Goal: Task Accomplishment & Management: Use online tool/utility

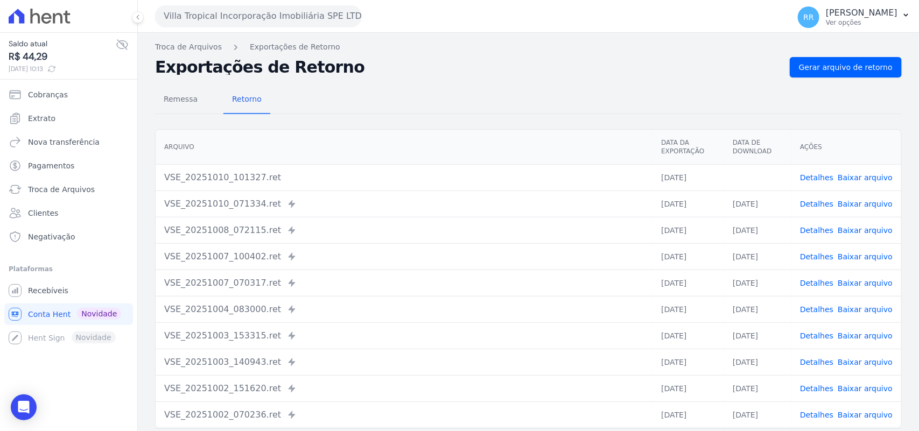
scroll to position [46, 0]
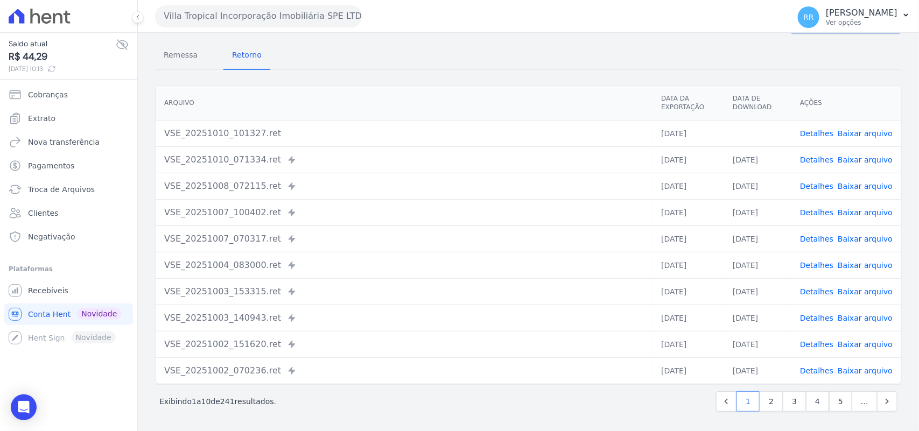
drag, startPoint x: 421, startPoint y: 65, endPoint x: 399, endPoint y: 62, distance: 22.8
click at [421, 65] on div "Remessa Retorno" at bounding box center [528, 56] width 746 height 28
click at [415, 30] on div "Villa Tropical Incorporação Imobiliária SPE LTDA Via Sul Engenharia AGUAS DE [G…" at bounding box center [470, 15] width 630 height 33
click at [318, 86] on th "Arquivo" at bounding box center [404, 103] width 497 height 35
click at [493, 66] on div "Remessa Retorno" at bounding box center [528, 56] width 746 height 28
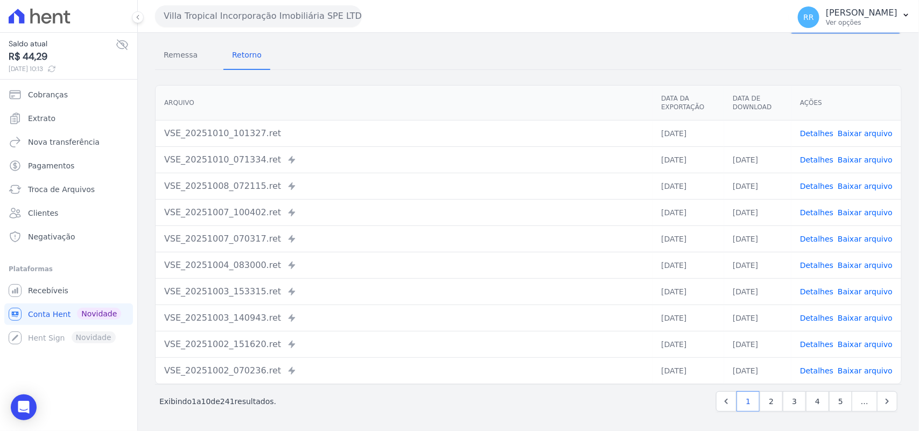
click at [293, 6] on button "Villa Tropical Incorporação Imobiliária SPE LTDA" at bounding box center [258, 16] width 207 height 22
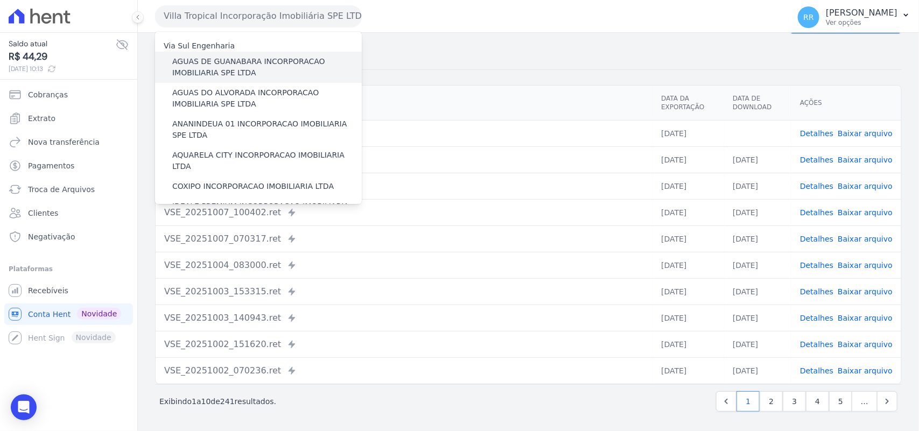
click at [232, 63] on label "AGUAS DE GUANABARA INCORPORACAO IMOBILIARIA SPE LTDA" at bounding box center [266, 67] width 189 height 23
click at [0, 0] on input "AGUAS DE GUANABARA INCORPORACAO IMOBILIARIA SPE LTDA" at bounding box center [0, 0] width 0 height 0
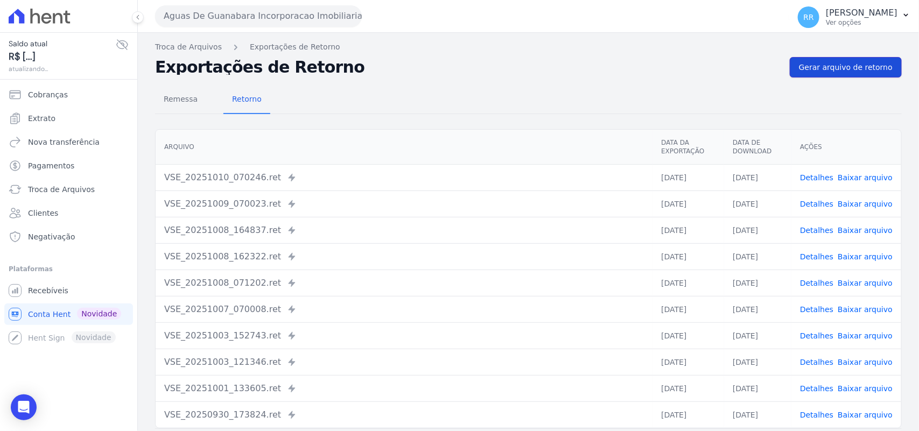
click at [886, 70] on link "Gerar arquivo de retorno" at bounding box center [845, 67] width 112 height 20
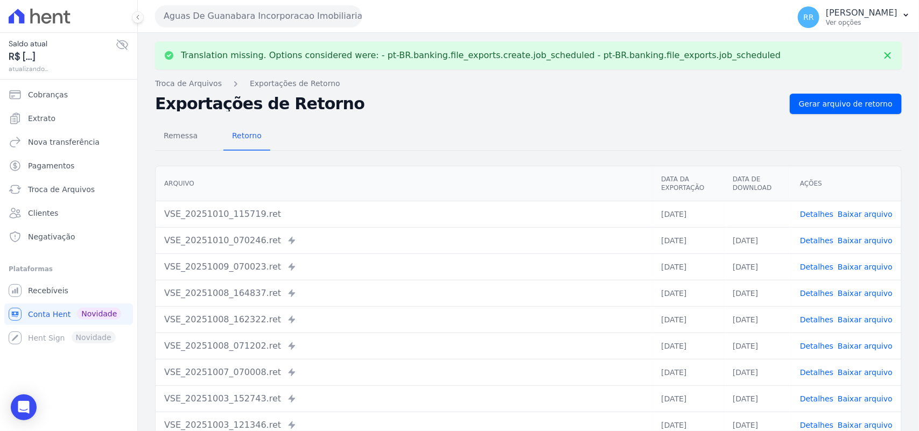
click at [853, 211] on link "Baixar arquivo" at bounding box center [864, 214] width 55 height 9
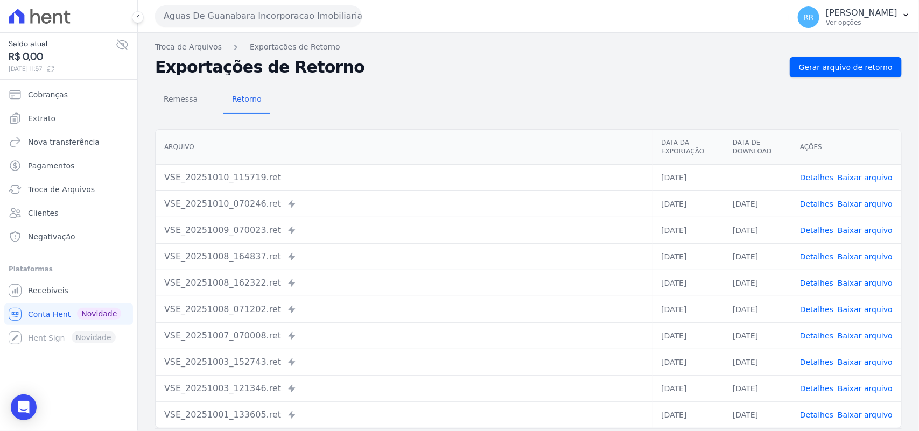
drag, startPoint x: 501, startPoint y: 82, endPoint x: 370, endPoint y: 78, distance: 130.8
click at [501, 82] on div "Remessa Retorno [GEOGRAPHIC_DATA] Data da Exportação Data de Download Ações VSE…" at bounding box center [528, 271] width 746 height 389
click at [278, 20] on button "Aguas De Guanabara Incorporacao Imobiliaria SPE LTDA" at bounding box center [258, 16] width 207 height 22
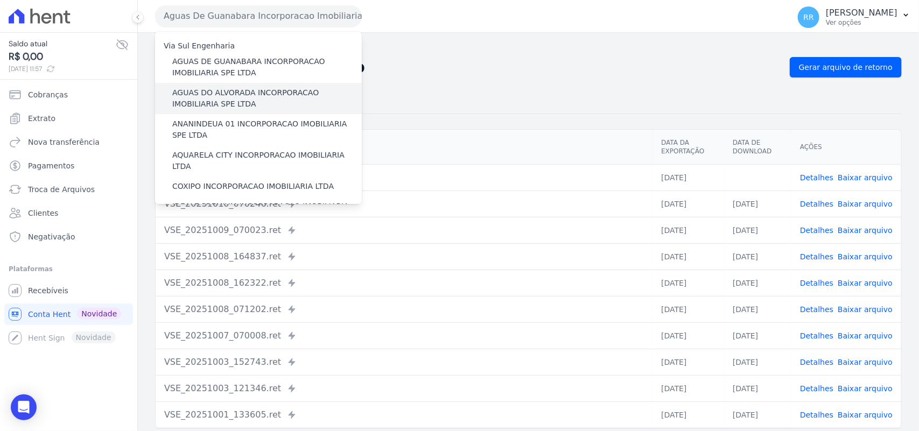
click at [217, 97] on label "AGUAS DO ALVORADA INCORPORACAO IMOBILIARIA SPE LTDA" at bounding box center [266, 98] width 189 height 23
click at [0, 0] on input "AGUAS DO ALVORADA INCORPORACAO IMOBILIARIA SPE LTDA" at bounding box center [0, 0] width 0 height 0
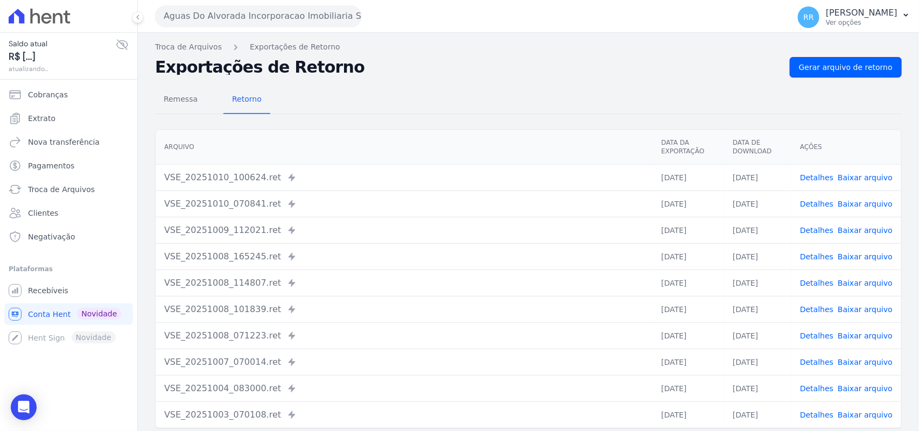
click at [835, 58] on link "Gerar arquivo de retorno" at bounding box center [845, 67] width 112 height 20
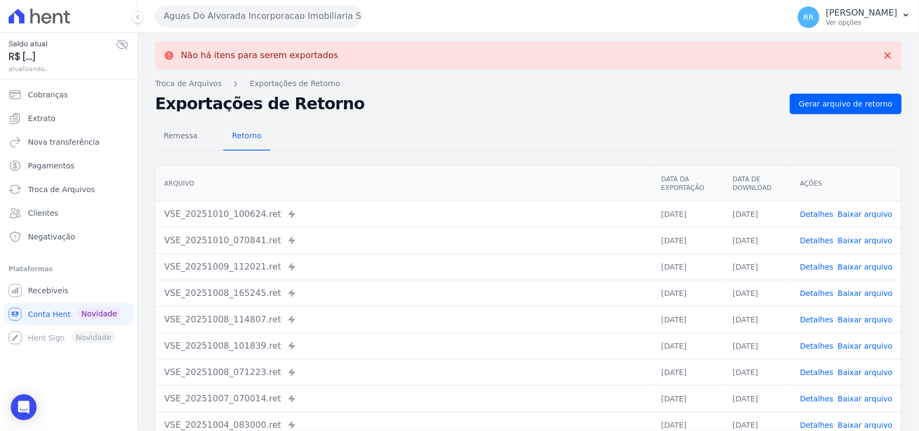
click at [238, 8] on button "Aguas Do Alvorada Incorporacao Imobiliaria SPE LTDA" at bounding box center [258, 16] width 207 height 22
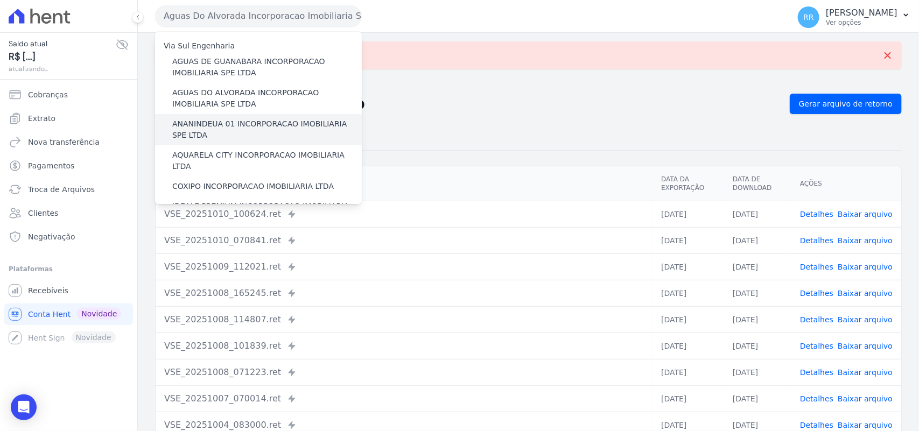
click at [216, 120] on label "ANANINDEUA 01 INCORPORACAO IMOBILIARIA SPE LTDA" at bounding box center [266, 129] width 189 height 23
click at [0, 0] on input "ANANINDEUA 01 INCORPORACAO IMOBILIARIA SPE LTDA" at bounding box center [0, 0] width 0 height 0
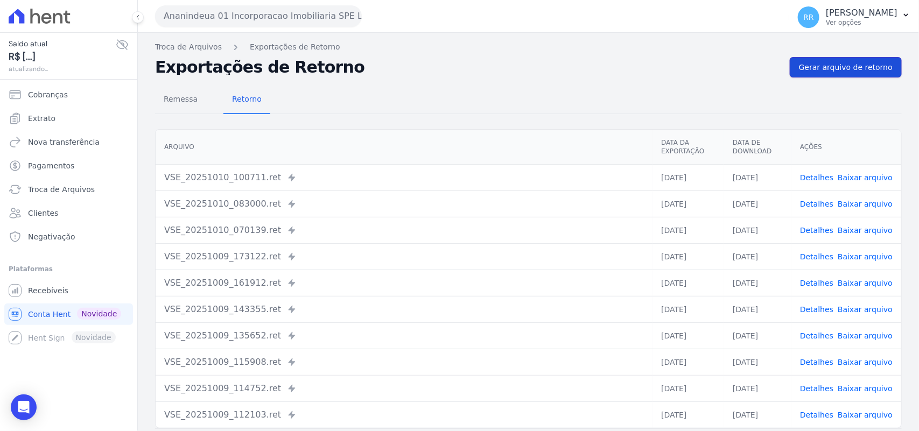
click at [852, 74] on link "Gerar arquivo de retorno" at bounding box center [845, 67] width 112 height 20
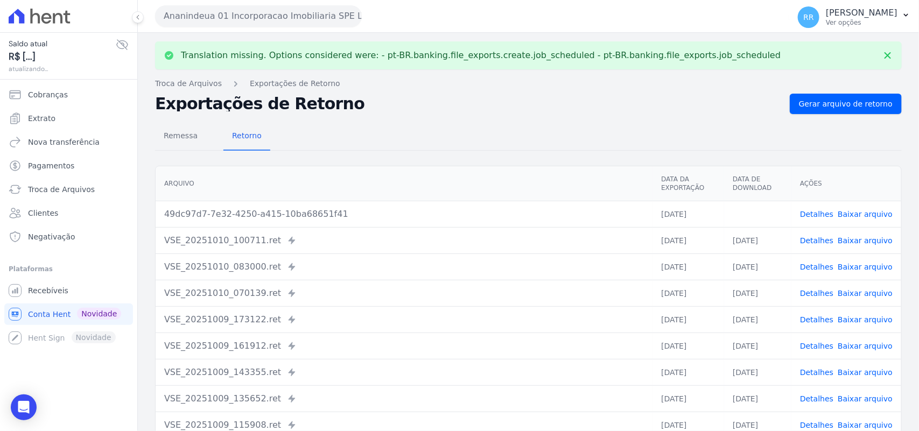
click at [869, 215] on link "Baixar arquivo" at bounding box center [864, 214] width 55 height 9
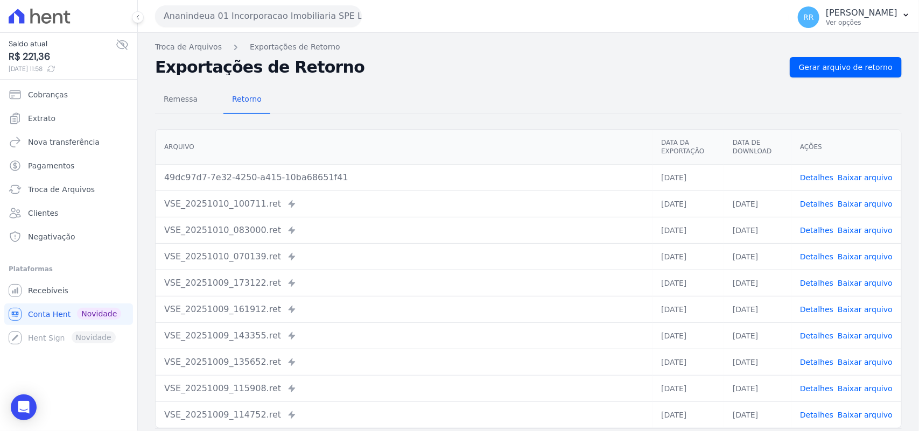
drag, startPoint x: 547, startPoint y: 122, endPoint x: 510, endPoint y: 122, distance: 37.7
click at [547, 122] on div "Remessa Retorno [GEOGRAPHIC_DATA] Data da Exportação Data de Download Ações 49d…" at bounding box center [528, 271] width 746 height 389
click at [297, 5] on button "Ananindeua 01 Incorporacao Imobiliaria SPE LTDA" at bounding box center [258, 16] width 207 height 22
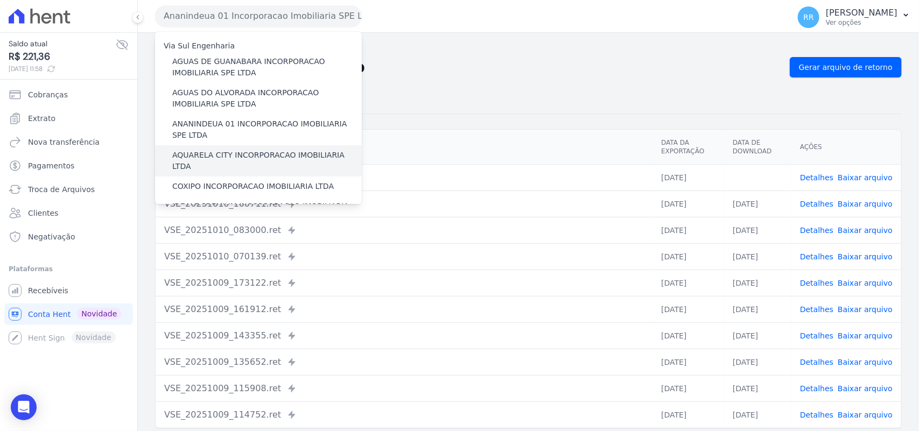
click at [202, 157] on label "AQUARELA CITY INCORPORACAO IMOBILIARIA LTDA" at bounding box center [266, 161] width 189 height 23
click at [0, 0] on input "AQUARELA CITY INCORPORACAO IMOBILIARIA LTDA" at bounding box center [0, 0] width 0 height 0
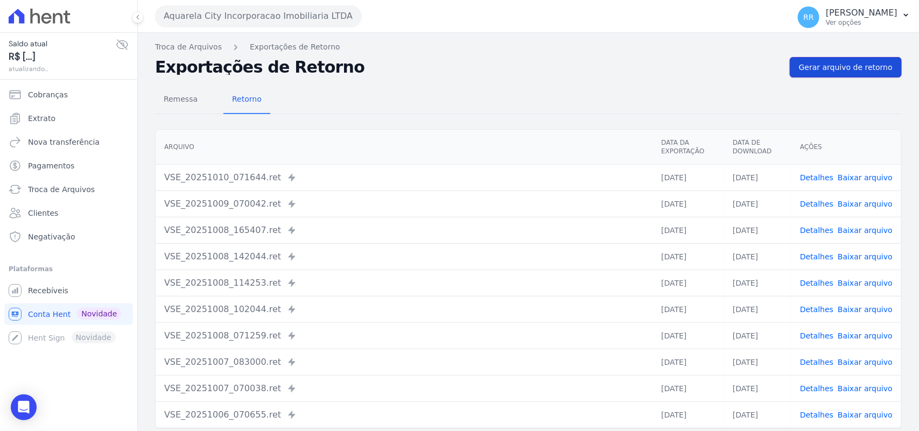
click at [827, 65] on span "Gerar arquivo de retorno" at bounding box center [846, 67] width 94 height 11
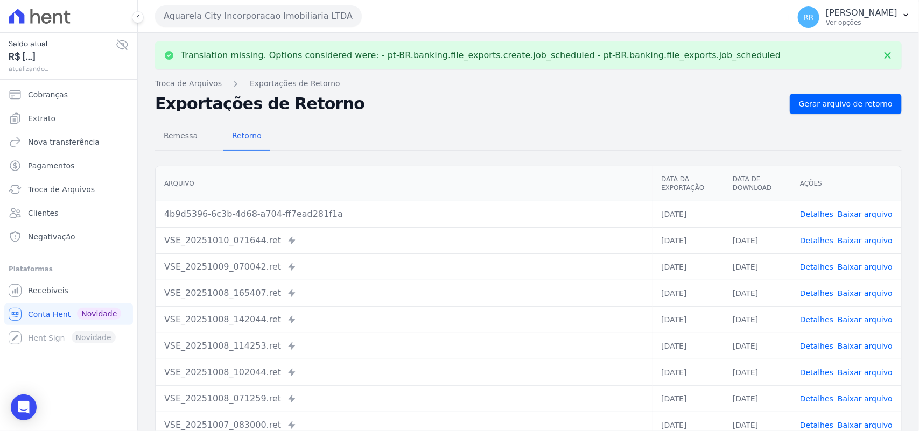
click at [871, 216] on link "Baixar arquivo" at bounding box center [864, 214] width 55 height 9
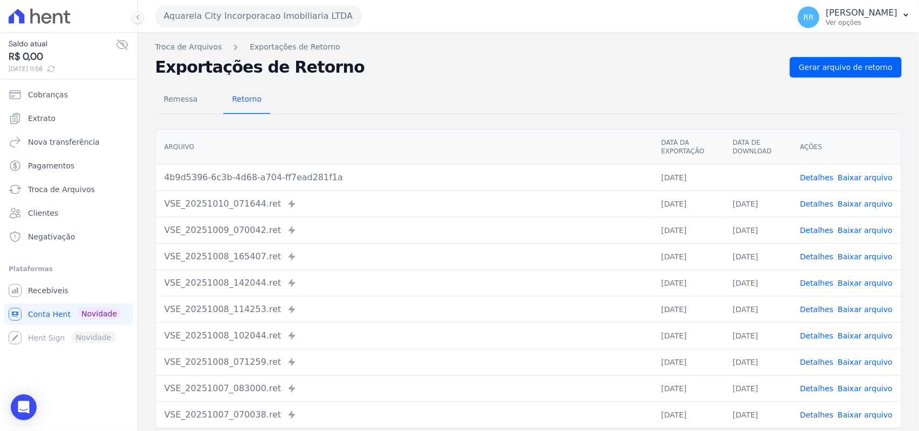
click at [570, 103] on div "Remessa Retorno" at bounding box center [528, 100] width 746 height 28
click at [213, 2] on div "Aquarela City Incorporacao Imobiliaria LTDA Via Sul Engenharia AGUAS DE [GEOGRA…" at bounding box center [470, 15] width 630 height 33
click at [213, 7] on button "Aquarela City Incorporacao Imobiliaria LTDA" at bounding box center [258, 16] width 207 height 22
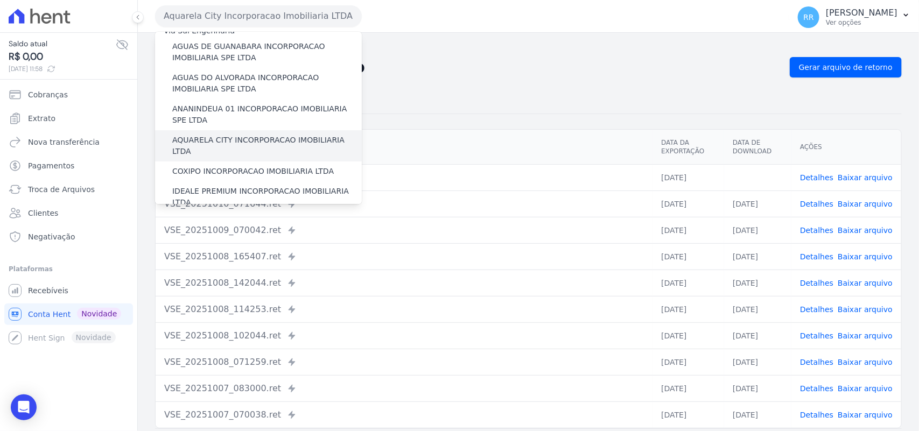
scroll to position [45, 0]
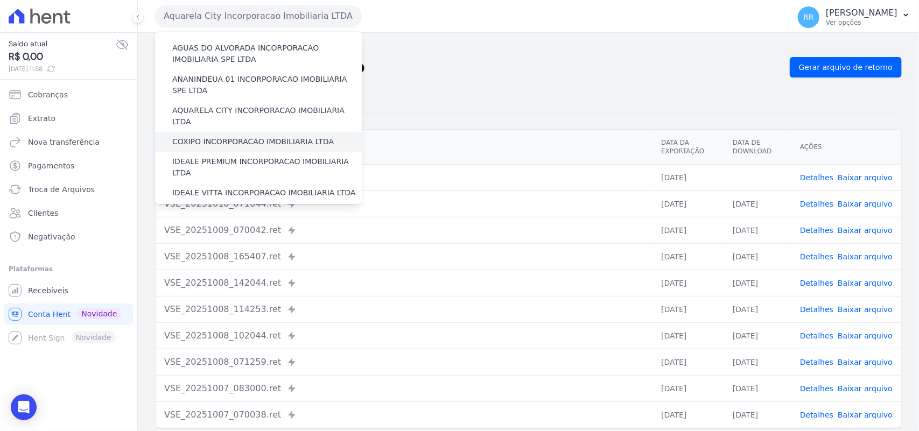
click at [219, 136] on label "COXIPO INCORPORACAO IMOBILIARIA LTDA" at bounding box center [252, 141] width 161 height 11
click at [0, 0] on input "COXIPO INCORPORACAO IMOBILIARIA LTDA" at bounding box center [0, 0] width 0 height 0
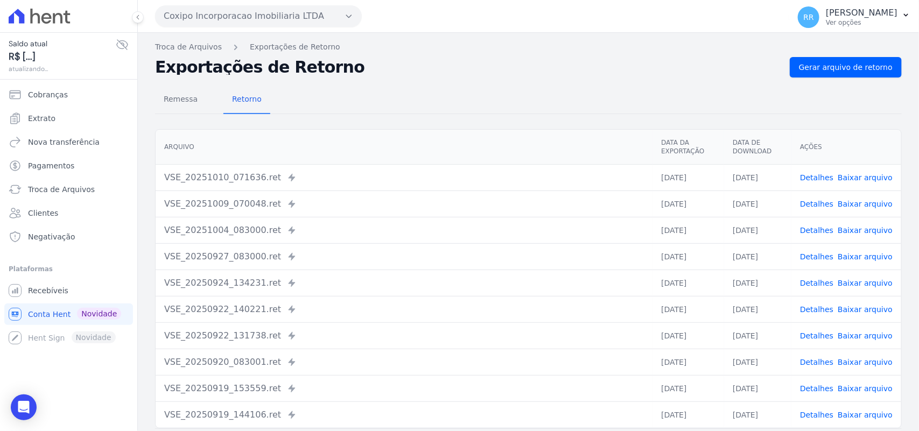
click at [856, 45] on nav "Troca de Arquivos Exportações de Retorno" at bounding box center [528, 46] width 746 height 11
click at [842, 67] on span "Gerar arquivo de retorno" at bounding box center [846, 67] width 94 height 11
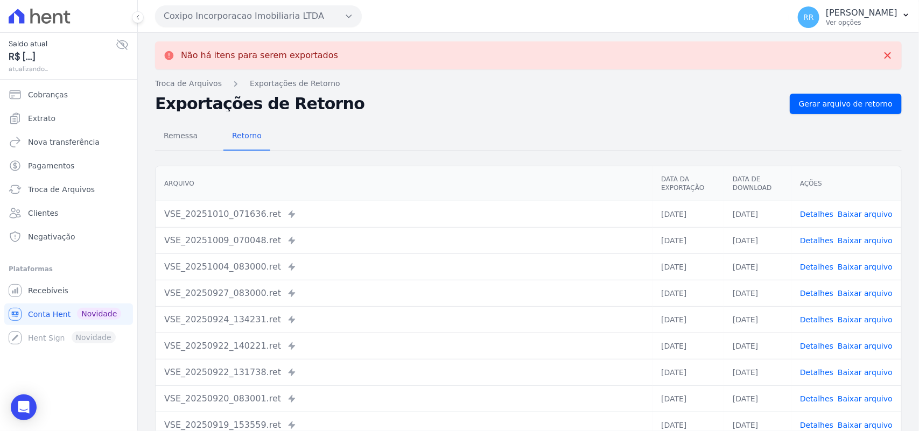
click at [240, 17] on button "Coxipo Incorporacao Imobiliaria LTDA" at bounding box center [258, 16] width 207 height 22
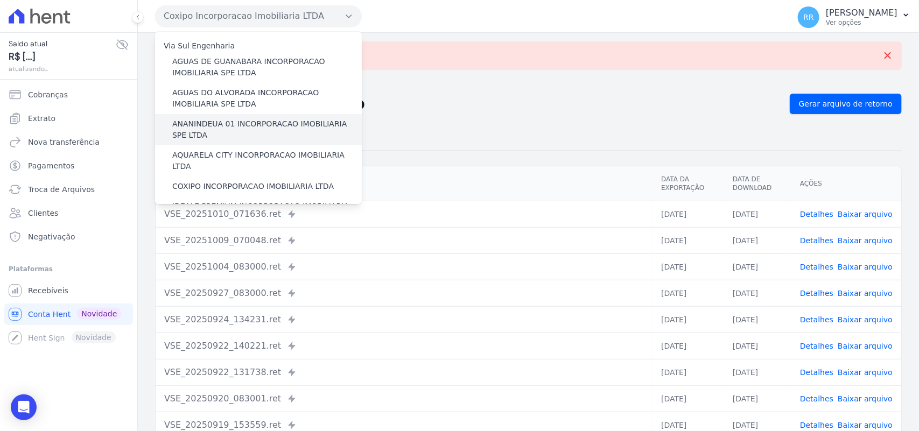
scroll to position [22, 0]
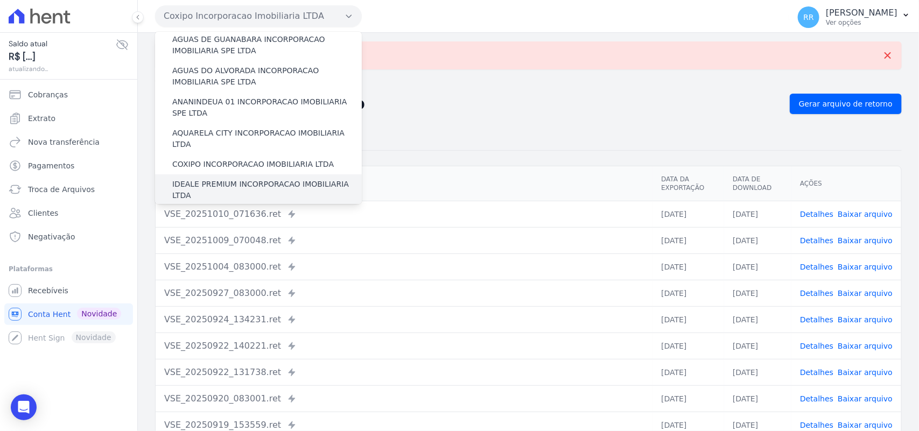
click at [191, 174] on div "IDEALE PREMIUM INCORPORACAO IMOBILIARIA LTDA" at bounding box center [258, 189] width 207 height 31
click at [189, 179] on label "IDEALE PREMIUM INCORPORACAO IMOBILIARIA LTDA" at bounding box center [266, 190] width 189 height 23
click at [0, 0] on input "IDEALE PREMIUM INCORPORACAO IMOBILIARIA LTDA" at bounding box center [0, 0] width 0 height 0
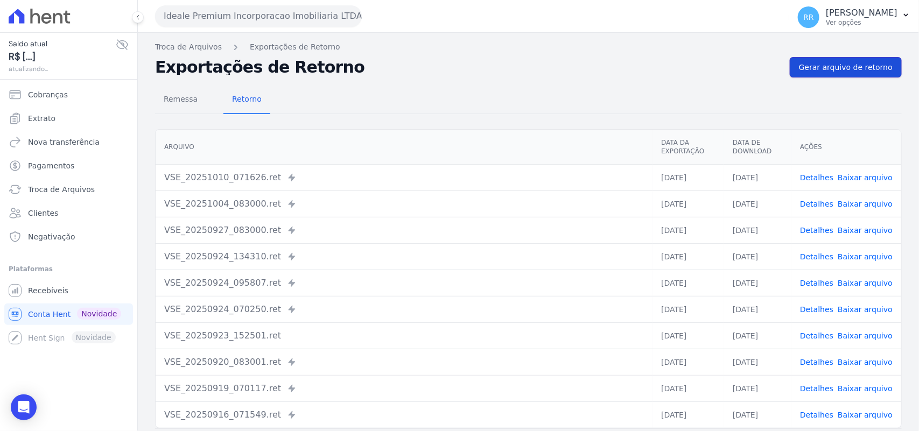
click at [845, 63] on span "Gerar arquivo de retorno" at bounding box center [846, 67] width 94 height 11
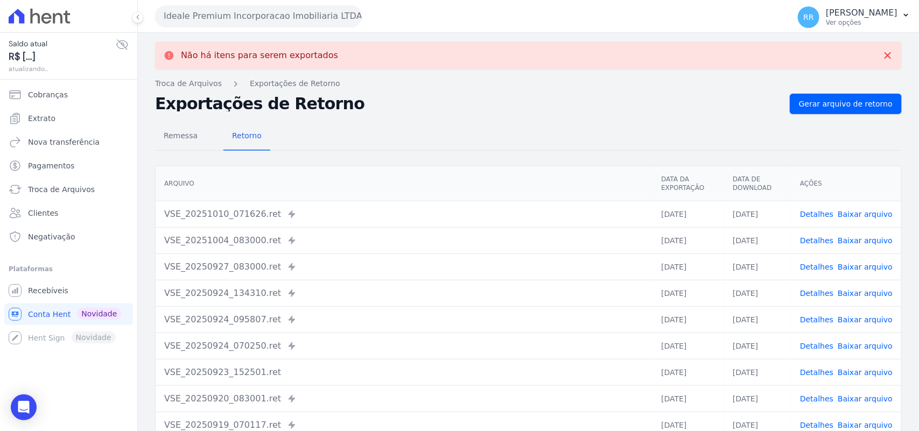
click at [228, 17] on button "Ideale Premium Incorporacao Imobiliaria LTDA" at bounding box center [258, 16] width 207 height 22
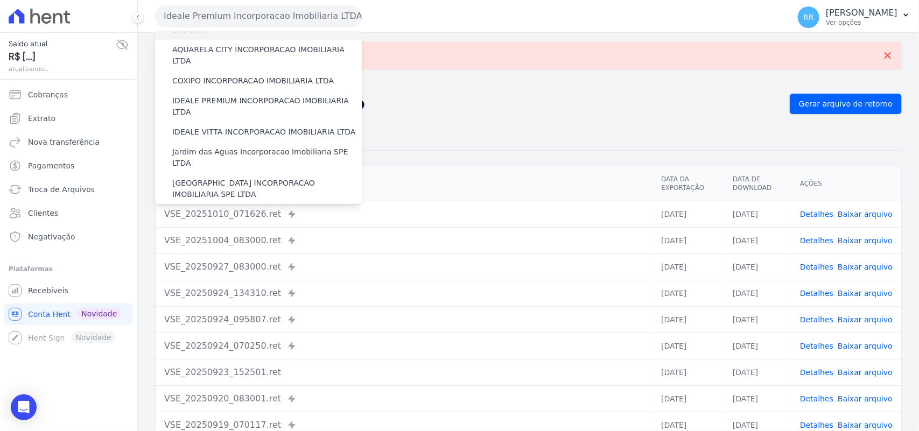
scroll to position [112, 0]
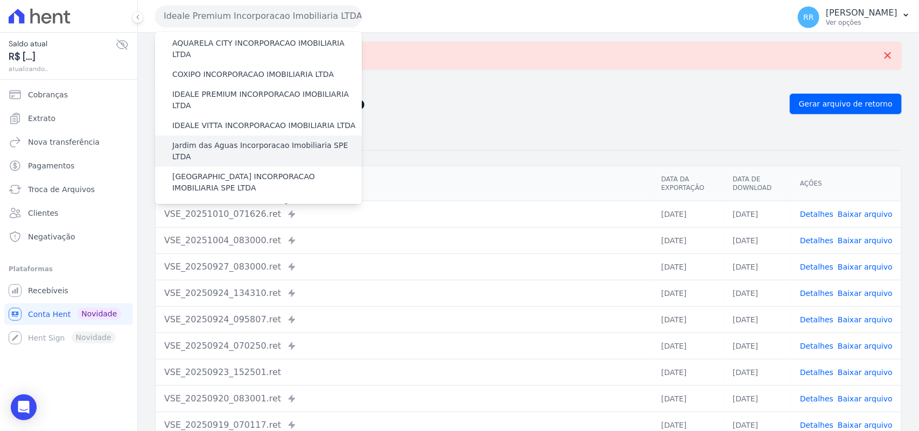
click at [208, 140] on label "Jardim das Aguas Incorporacao Imobiliaria SPE LTDA" at bounding box center [266, 151] width 189 height 23
click at [0, 0] on input "Jardim das Aguas Incorporacao Imobiliaria SPE LTDA" at bounding box center [0, 0] width 0 height 0
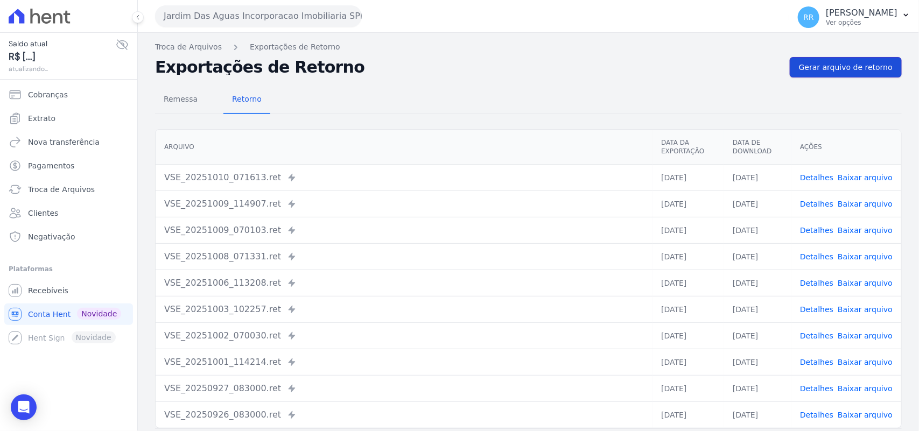
click at [866, 69] on span "Gerar arquivo de retorno" at bounding box center [846, 67] width 94 height 11
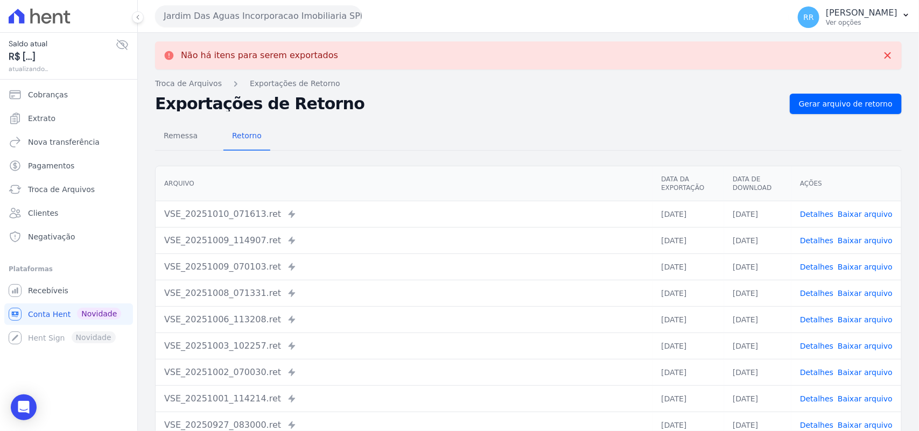
click at [305, 17] on button "Jardim Das Aguas Incorporacao Imobiliaria SPE LTDA" at bounding box center [258, 16] width 207 height 22
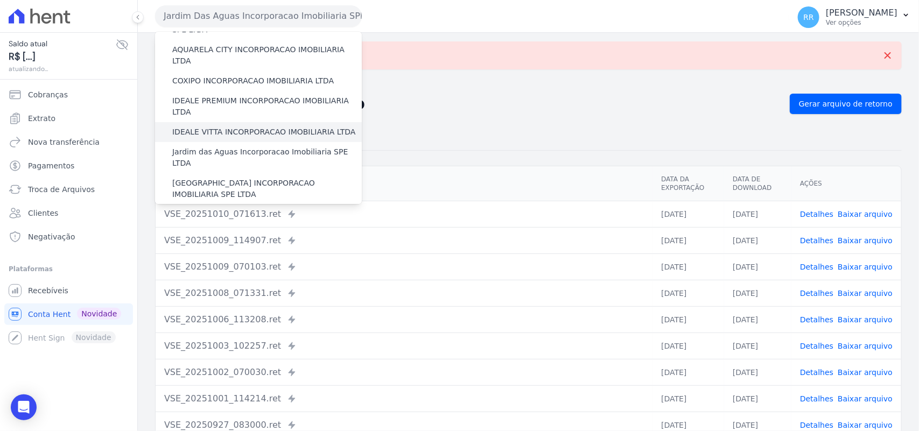
scroll to position [135, 0]
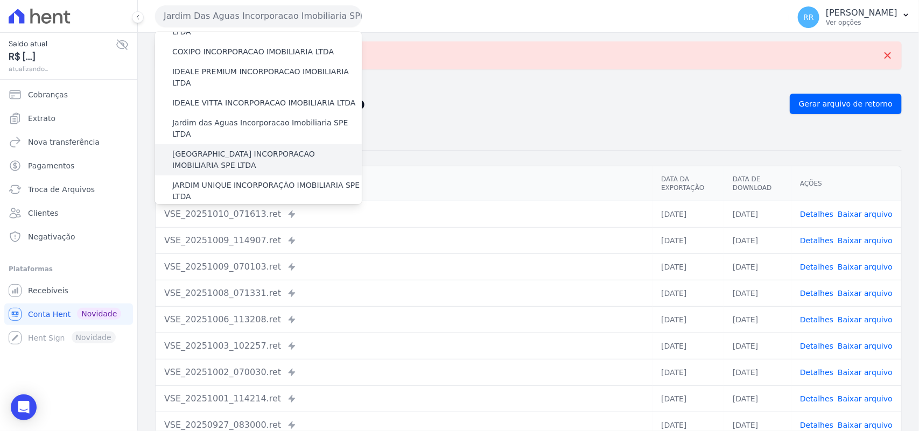
click at [209, 149] on label "[GEOGRAPHIC_DATA] INCORPORACAO IMOBILIARIA SPE LTDA" at bounding box center [266, 160] width 189 height 23
click at [0, 0] on input "[GEOGRAPHIC_DATA] INCORPORACAO IMOBILIARIA SPE LTDA" at bounding box center [0, 0] width 0 height 0
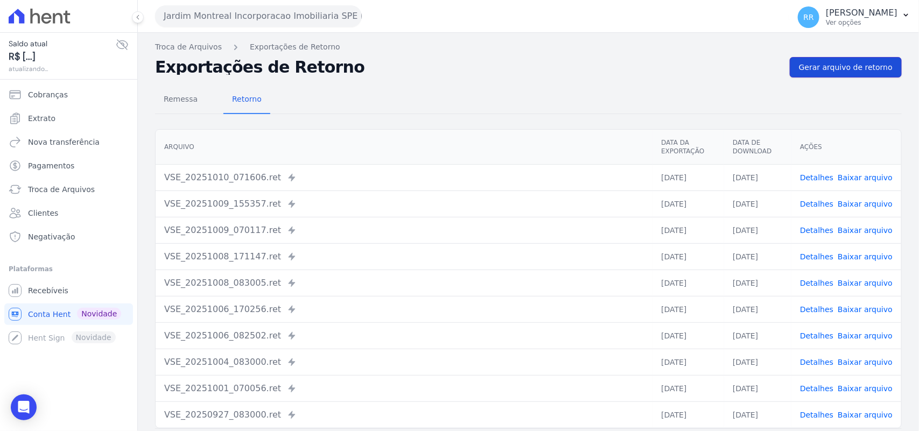
click at [879, 62] on span "Gerar arquivo de retorno" at bounding box center [846, 67] width 94 height 11
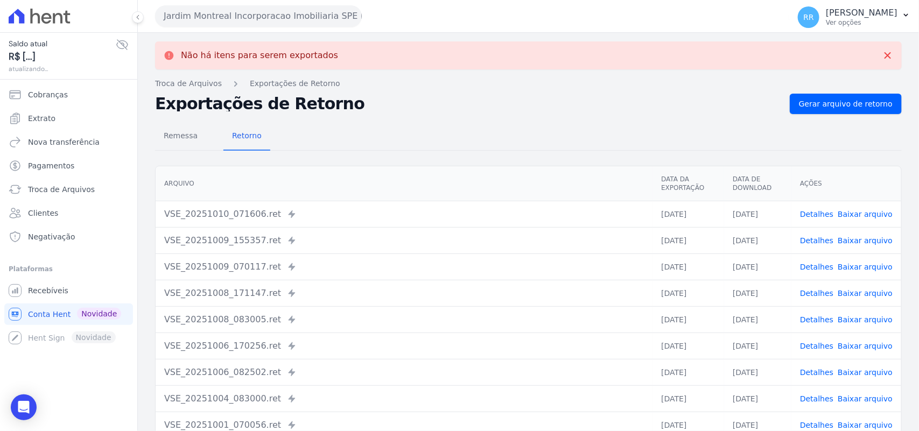
click at [221, 11] on button "Jardim Montreal Incorporacao Imobiliaria SPE LTDA" at bounding box center [258, 16] width 207 height 22
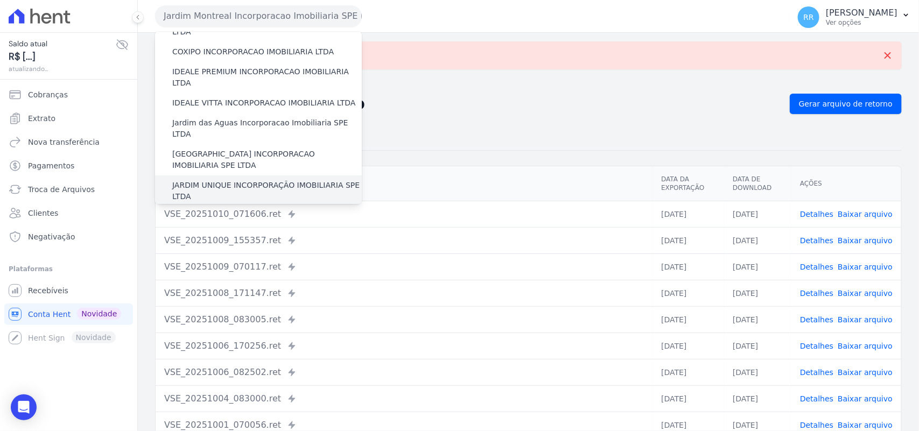
click at [210, 180] on label "JARDIM UNIQUE INCORPORAÇÃO IMOBILIARIA SPE LTDA" at bounding box center [266, 191] width 189 height 23
click at [0, 0] on input "JARDIM UNIQUE INCORPORAÇÃO IMOBILIARIA SPE LTDA" at bounding box center [0, 0] width 0 height 0
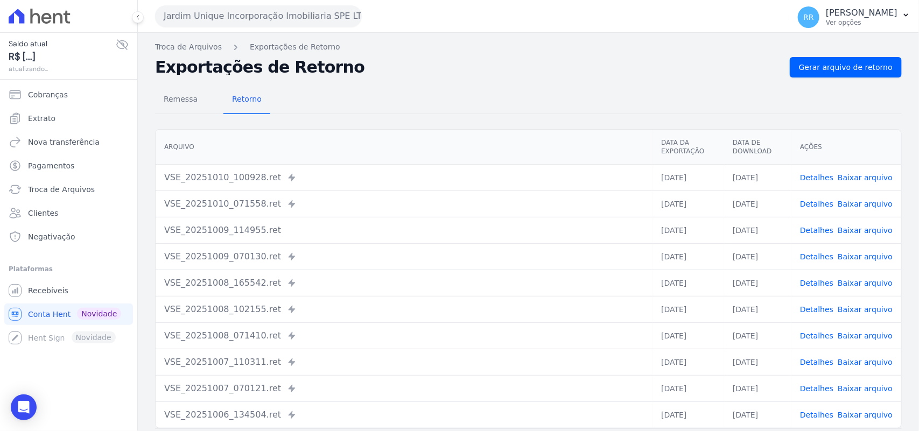
click at [864, 79] on div "Remessa Retorno [GEOGRAPHIC_DATA] Data da Exportação Data de Download Ações VSE…" at bounding box center [528, 271] width 746 height 389
click at [861, 68] on span "Gerar arquivo de retorno" at bounding box center [846, 67] width 94 height 11
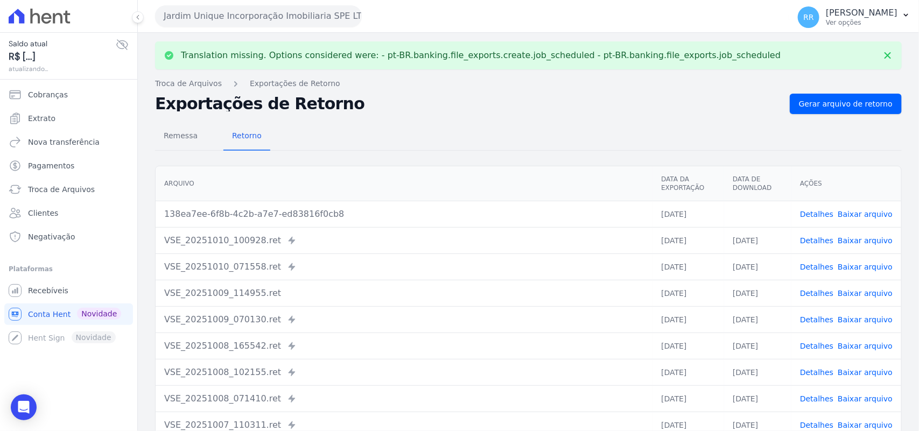
click at [862, 210] on link "Baixar arquivo" at bounding box center [864, 214] width 55 height 9
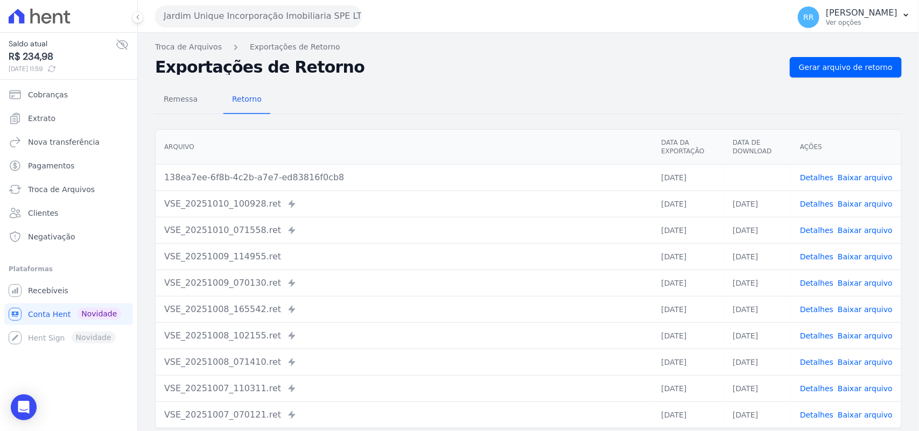
click at [628, 58] on div "Exportações de Retorno Gerar arquivo de retorno" at bounding box center [528, 67] width 746 height 20
click at [233, 25] on button "Jardim Unique Incorporação Imobiliaria SPE LTDA" at bounding box center [258, 16] width 207 height 22
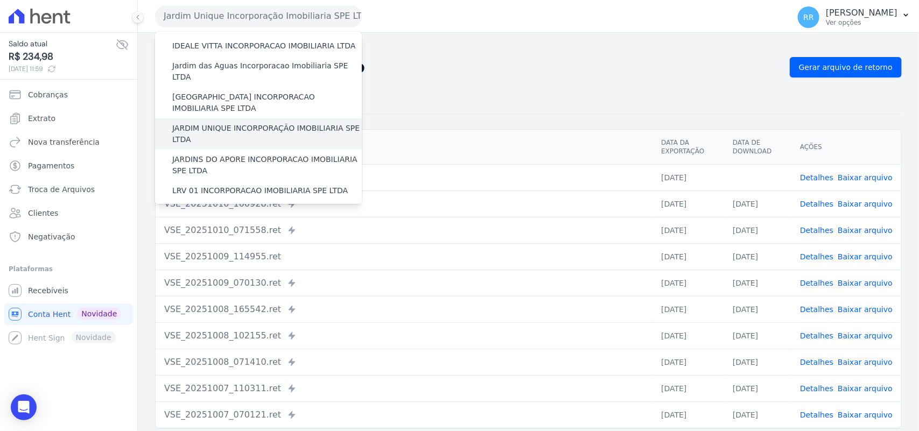
scroll to position [202, 0]
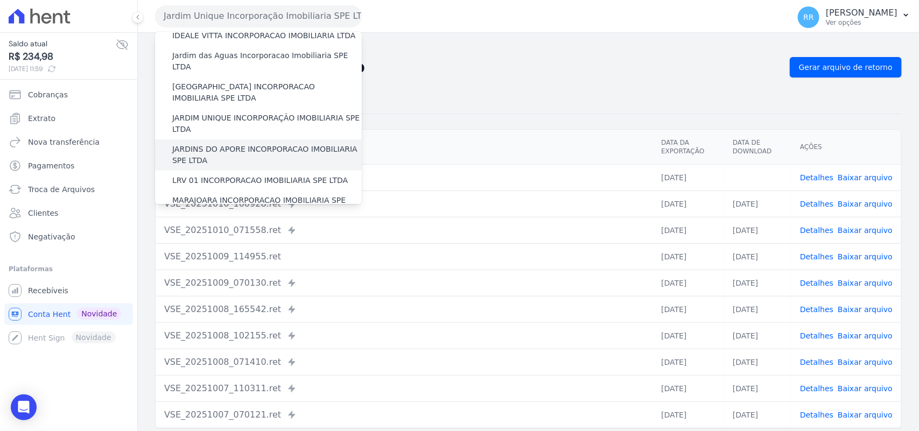
click at [221, 144] on label "JARDINS DO APORE INCORPORACAO IMOBILIARIA SPE LTDA" at bounding box center [266, 155] width 189 height 23
click at [0, 0] on input "JARDINS DO APORE INCORPORACAO IMOBILIARIA SPE LTDA" at bounding box center [0, 0] width 0 height 0
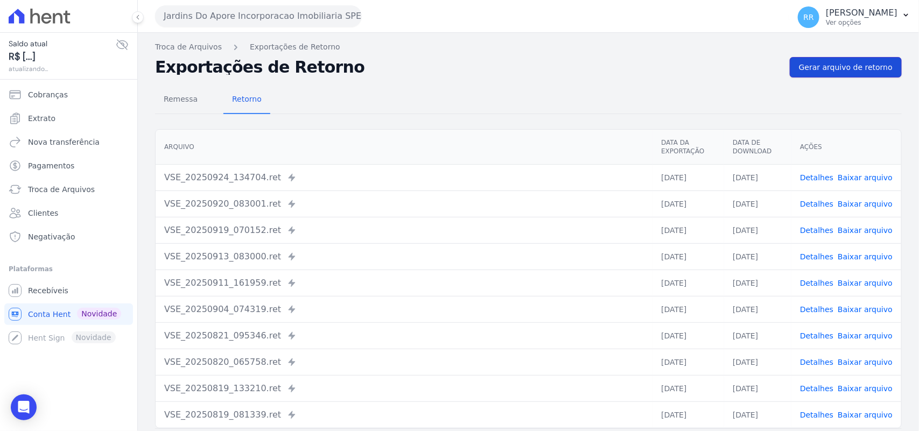
click at [851, 70] on span "Gerar arquivo de retorno" at bounding box center [846, 67] width 94 height 11
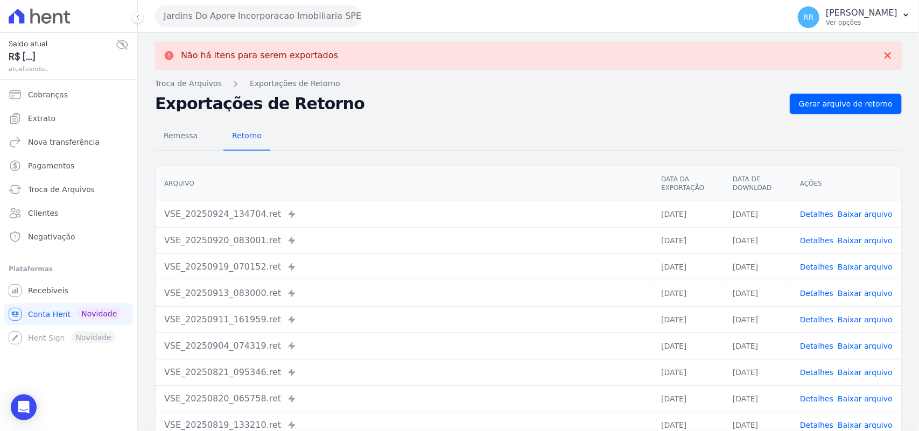
click at [229, 16] on button "Jardins Do Apore Incorporacao Imobiliaria SPE LTDA" at bounding box center [258, 16] width 207 height 22
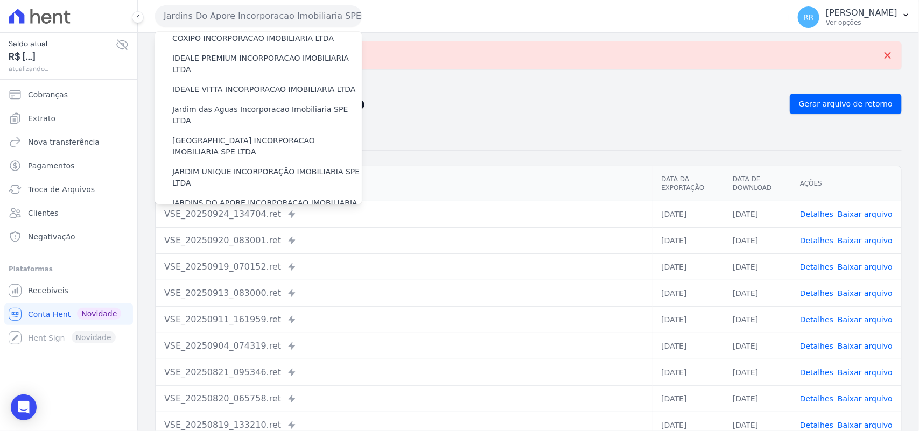
scroll to position [224, 0]
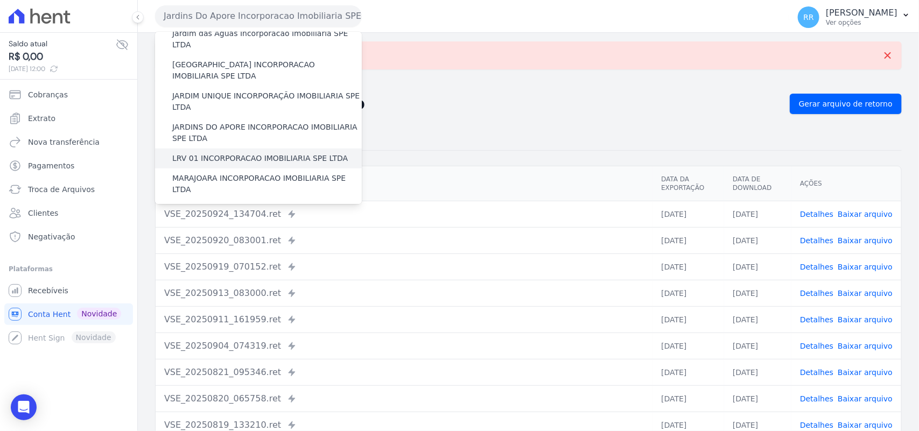
click at [218, 153] on label "LRV 01 INCORPORACAO IMOBILIARIA SPE LTDA" at bounding box center [259, 158] width 175 height 11
click at [0, 0] on input "LRV 01 INCORPORACAO IMOBILIARIA SPE LTDA" at bounding box center [0, 0] width 0 height 0
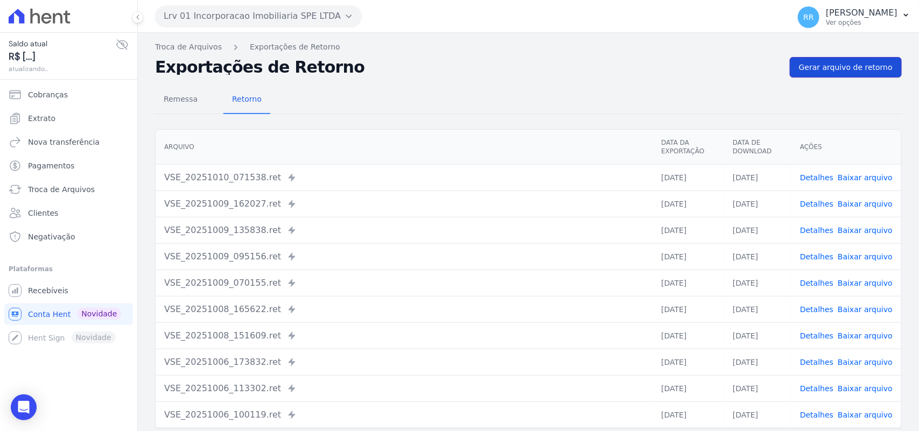
click at [859, 68] on span "Gerar arquivo de retorno" at bounding box center [846, 67] width 94 height 11
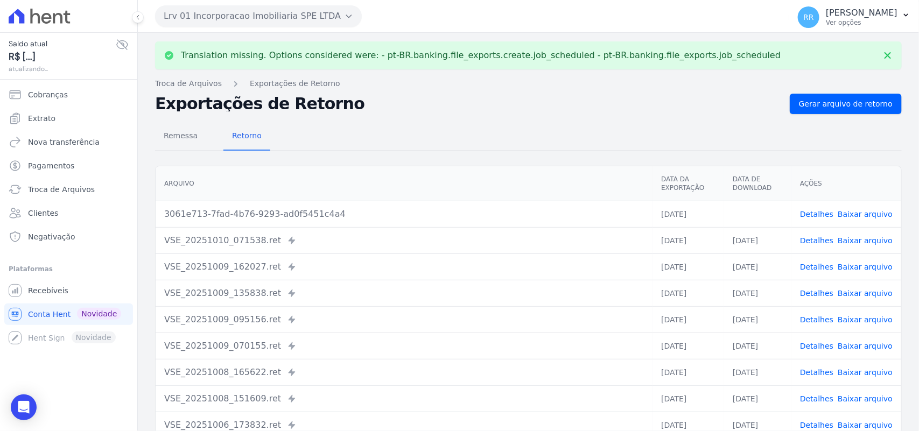
click at [865, 213] on link "Baixar arquivo" at bounding box center [864, 214] width 55 height 9
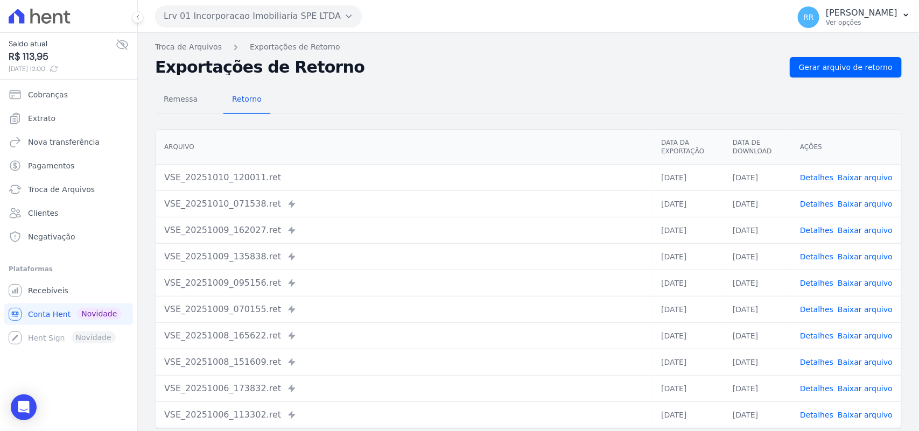
drag, startPoint x: 633, startPoint y: 50, endPoint x: 547, endPoint y: 71, distance: 89.3
click at [633, 50] on nav "Troca de Arquivos Exportações de Retorno" at bounding box center [528, 46] width 746 height 11
click at [208, 7] on button "Lrv 01 Incorporacao Imobiliaria SPE LTDA" at bounding box center [258, 16] width 207 height 22
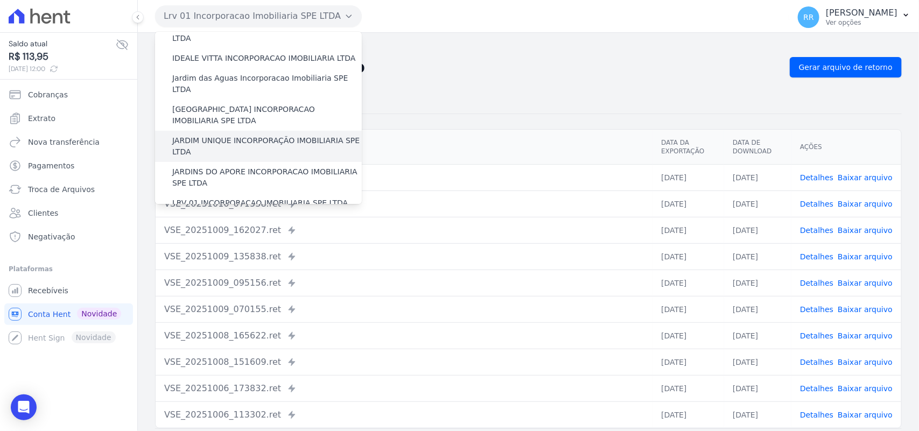
scroll to position [202, 0]
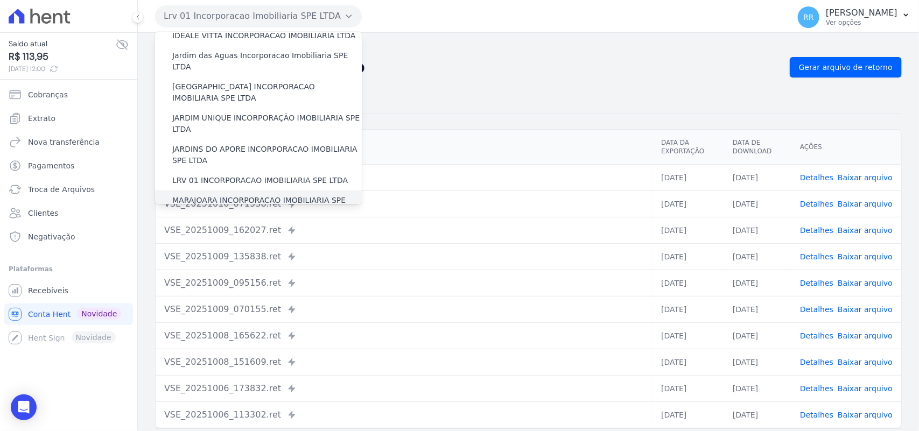
click at [199, 195] on label "MARAJOARA INCORPORACAO IMOBILIARIA SPE LTDA" at bounding box center [266, 206] width 189 height 23
click at [0, 0] on input "MARAJOARA INCORPORACAO IMOBILIARIA SPE LTDA" at bounding box center [0, 0] width 0 height 0
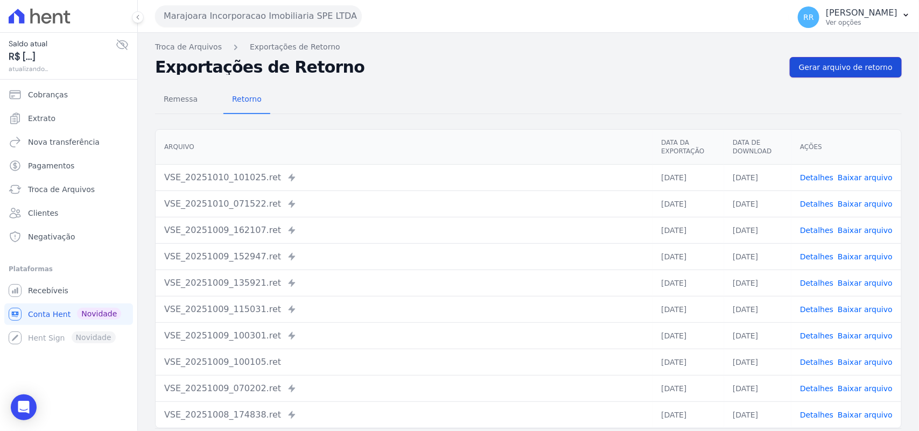
click at [822, 66] on span "Gerar arquivo de retorno" at bounding box center [846, 67] width 94 height 11
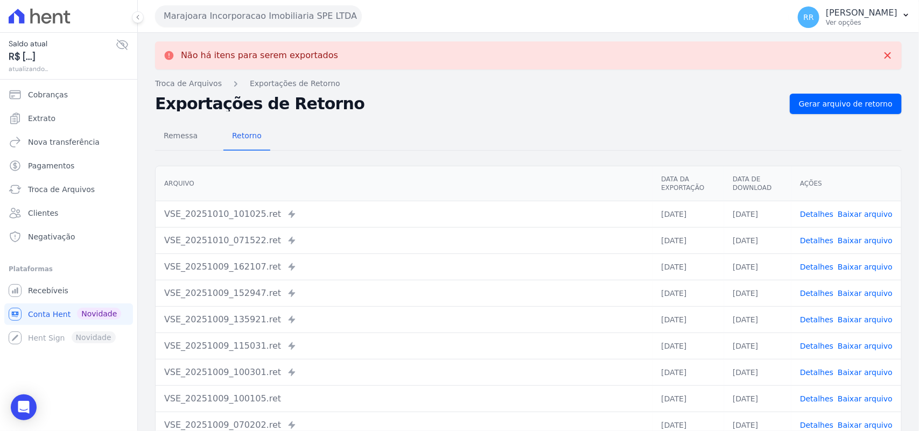
click at [262, 11] on button "Marajoara Incorporacao Imobiliaria SPE LTDA" at bounding box center [258, 16] width 207 height 22
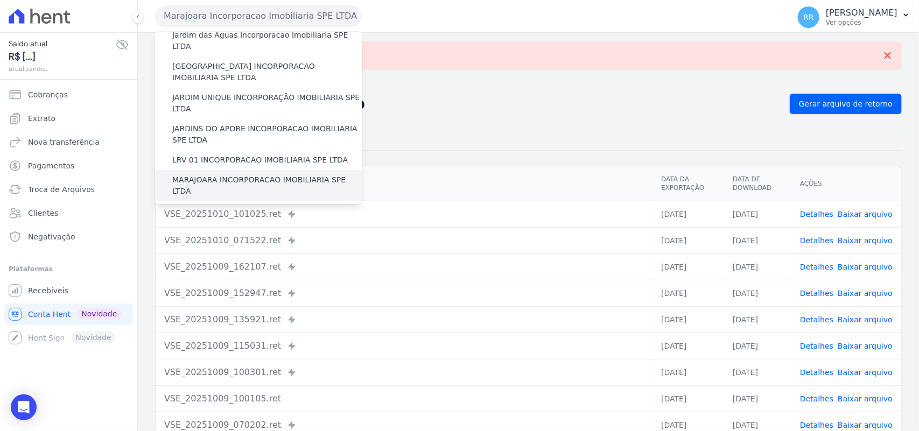
scroll to position [246, 0]
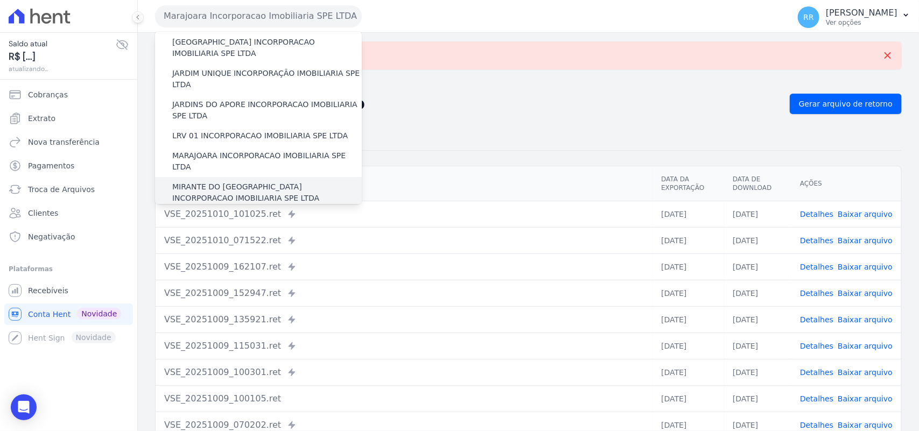
click at [191, 181] on label "MIRANTE DO [GEOGRAPHIC_DATA] INCORPORACAO IMOBILIARIA SPE LTDA" at bounding box center [266, 192] width 189 height 23
click at [0, 0] on input "MIRANTE DO [GEOGRAPHIC_DATA] INCORPORACAO IMOBILIARIA SPE LTDA" at bounding box center [0, 0] width 0 height 0
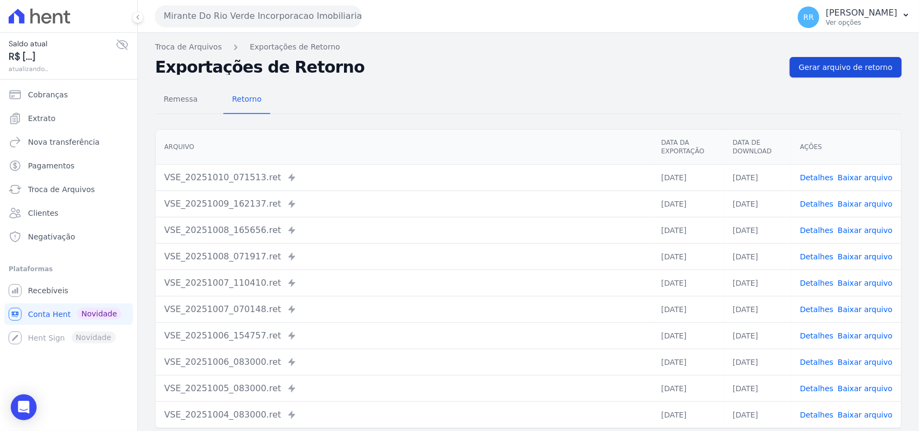
click at [863, 73] on link "Gerar arquivo de retorno" at bounding box center [845, 67] width 112 height 20
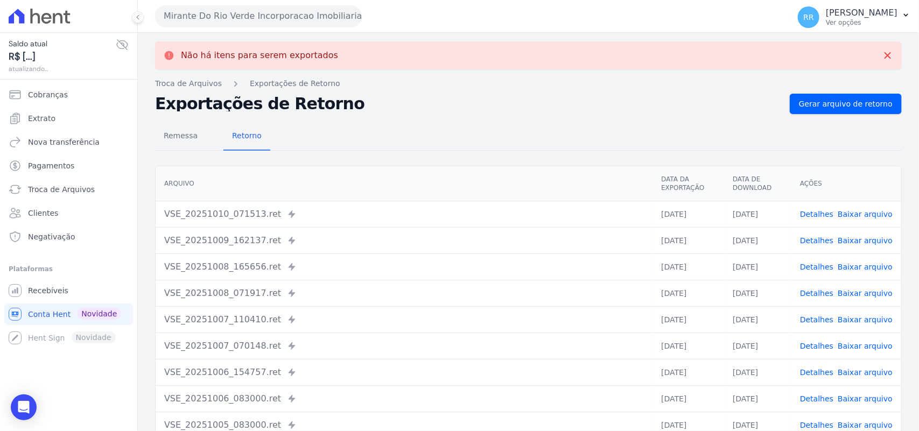
click at [263, 19] on button "Mirante Do Rio Verde Incorporacao Imobiliaria SPE LTDA" at bounding box center [258, 16] width 207 height 22
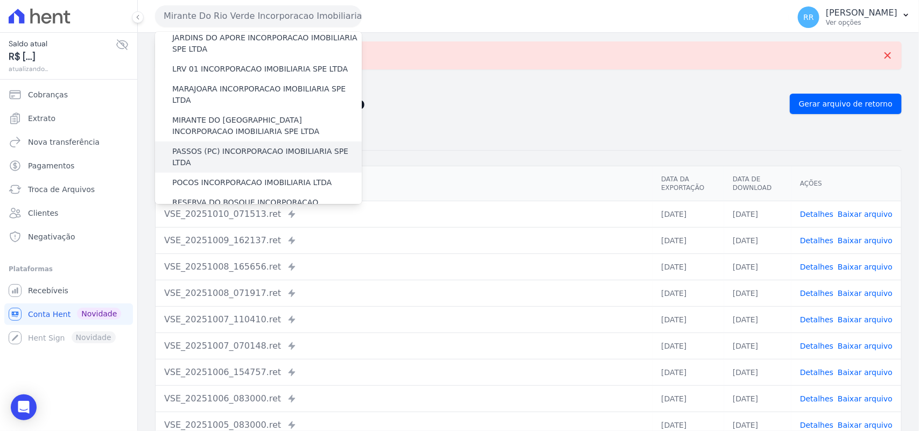
scroll to position [314, 0]
click at [209, 145] on label "PASSOS (PC) INCORPORACAO IMOBILIARIA SPE LTDA" at bounding box center [266, 156] width 189 height 23
click at [0, 0] on input "PASSOS (PC) INCORPORACAO IMOBILIARIA SPE LTDA" at bounding box center [0, 0] width 0 height 0
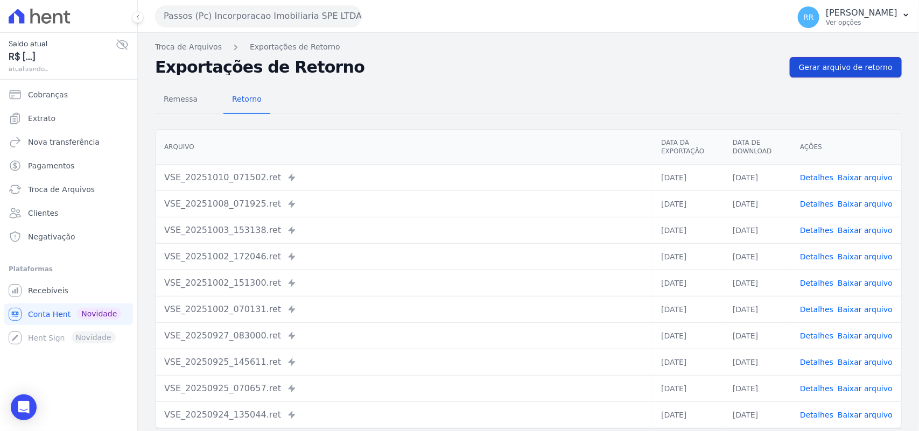
click at [858, 63] on span "Gerar arquivo de retorno" at bounding box center [846, 67] width 94 height 11
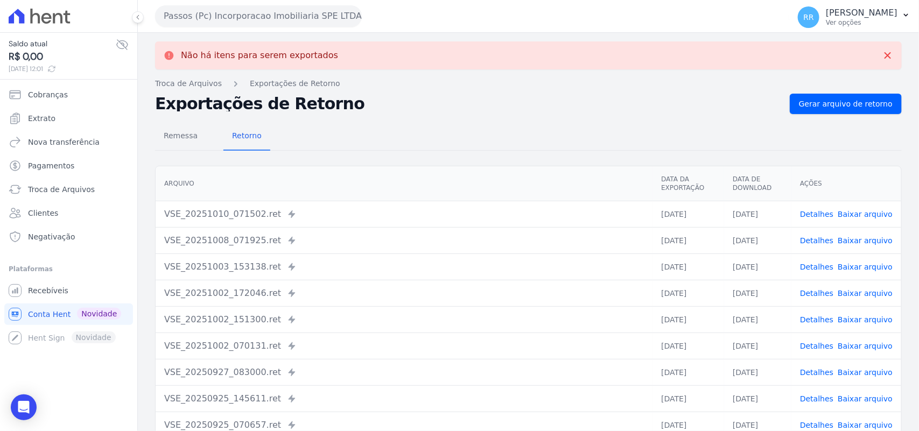
click at [241, 8] on button "Passos (Pc) Incorporacao Imobiliaria SPE LTDA" at bounding box center [258, 16] width 207 height 22
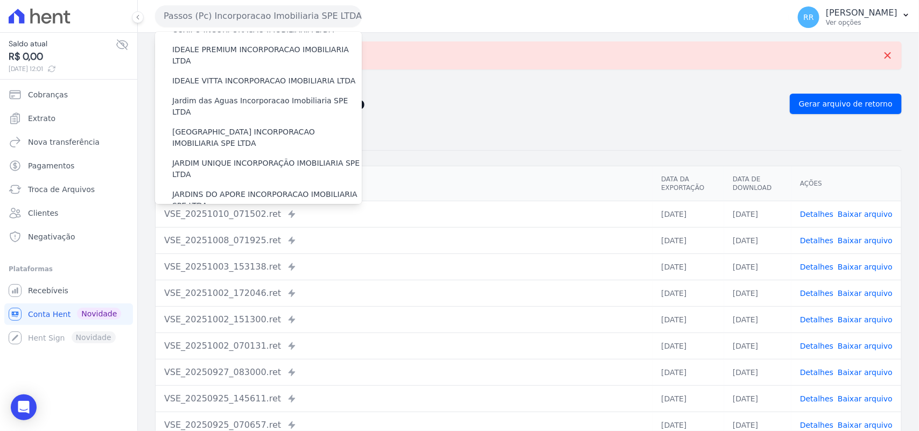
scroll to position [336, 0]
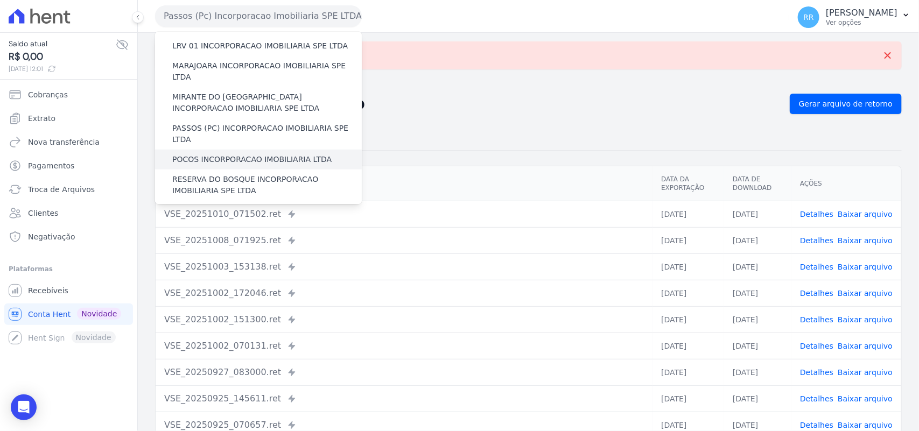
click at [229, 154] on label "POCOS INCORPORACAO IMOBILIARIA LTDA" at bounding box center [251, 159] width 159 height 11
click at [0, 0] on input "POCOS INCORPORACAO IMOBILIARIA LTDA" at bounding box center [0, 0] width 0 height 0
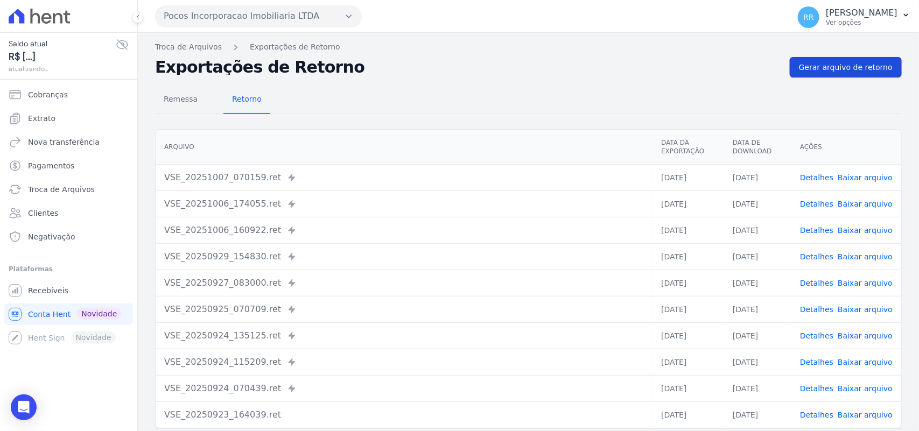
click at [853, 63] on span "Gerar arquivo de retorno" at bounding box center [846, 67] width 94 height 11
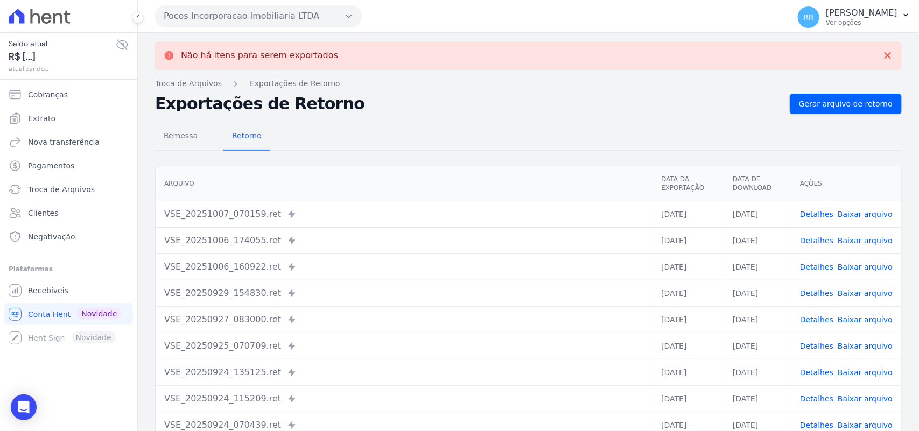
click at [255, 20] on button "Pocos Incorporacao Imobiliaria LTDA" at bounding box center [258, 16] width 207 height 22
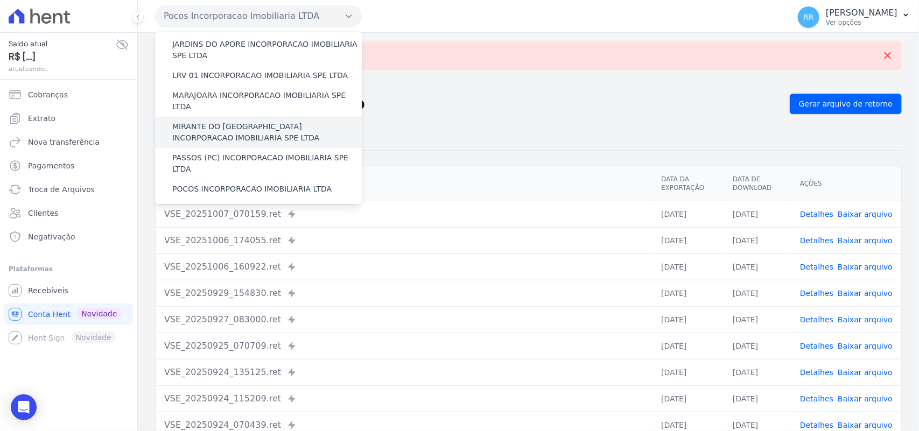
scroll to position [358, 0]
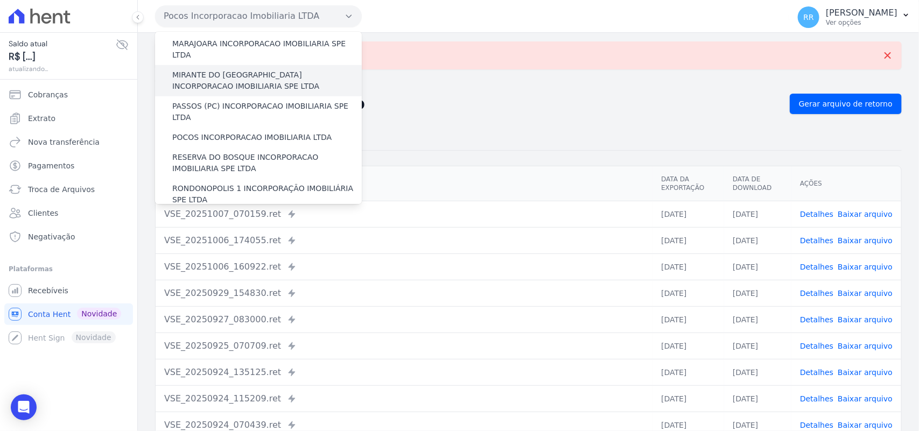
click at [232, 152] on label "RESERVA DO BOSQUE INCORPORACAO IMOBILIARIA SPE LTDA" at bounding box center [266, 163] width 189 height 23
click at [0, 0] on input "RESERVA DO BOSQUE INCORPORACAO IMOBILIARIA SPE LTDA" at bounding box center [0, 0] width 0 height 0
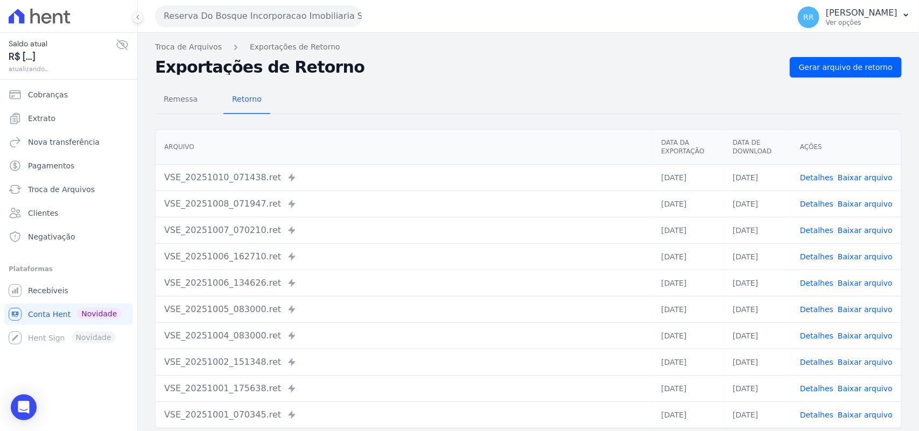
click at [857, 55] on div "Troca de Arquivos Exportações de Retorno Exportações de Retorno Gerar arquivo d…" at bounding box center [528, 254] width 781 height 442
click at [845, 66] on span "Gerar arquivo de retorno" at bounding box center [846, 67] width 94 height 11
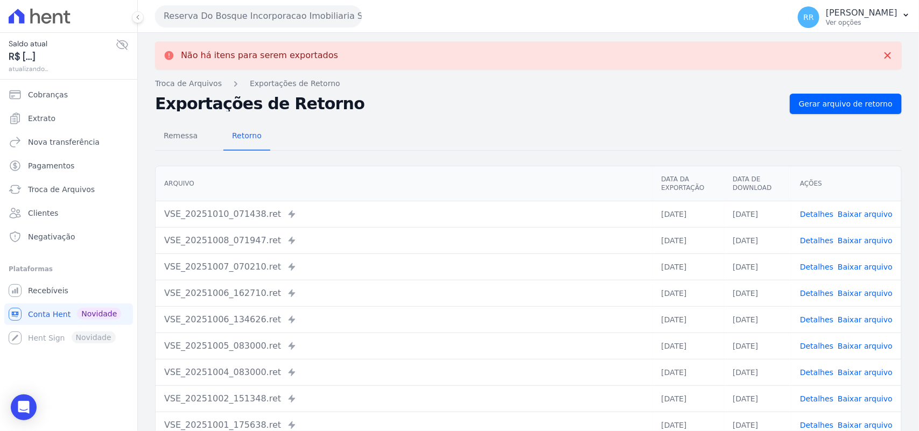
click at [224, 10] on button "Reserva Do Bosque Incorporacao Imobiliaria SPE LTDA" at bounding box center [258, 16] width 207 height 22
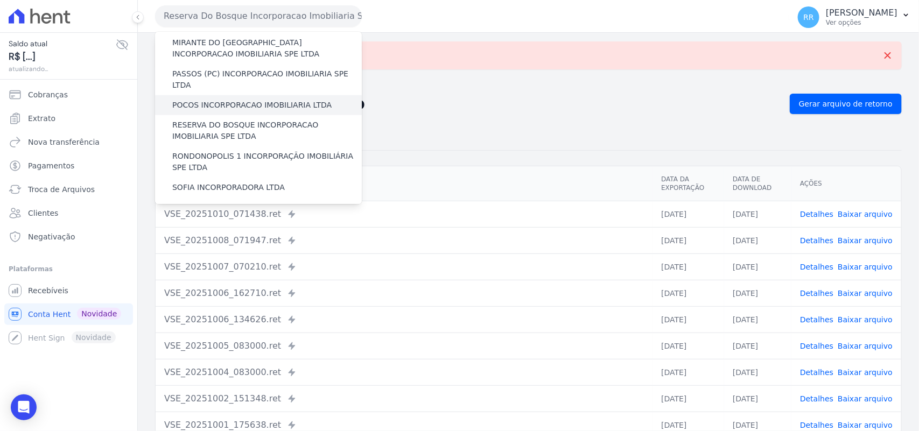
scroll to position [381, 0]
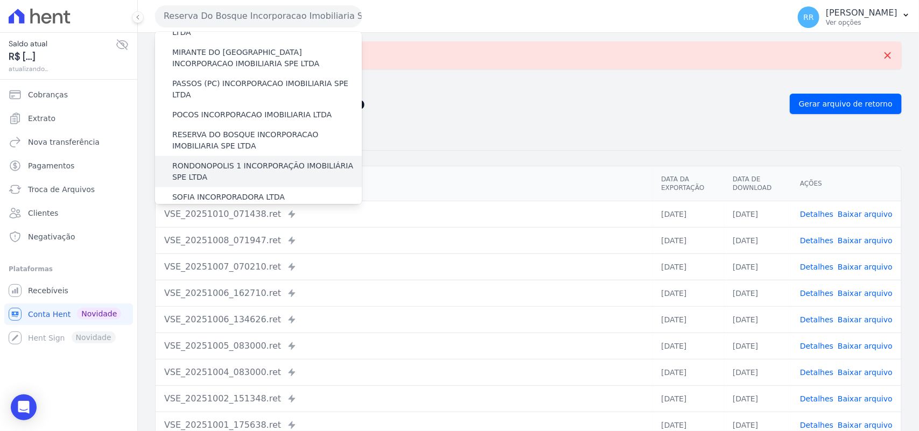
click at [224, 160] on label "RONDONOPOLIS 1 INCORPORAÇÃO IMOBILIÁRIA SPE LTDA" at bounding box center [266, 171] width 189 height 23
click at [0, 0] on input "RONDONOPOLIS 1 INCORPORAÇÃO IMOBILIÁRIA SPE LTDA" at bounding box center [0, 0] width 0 height 0
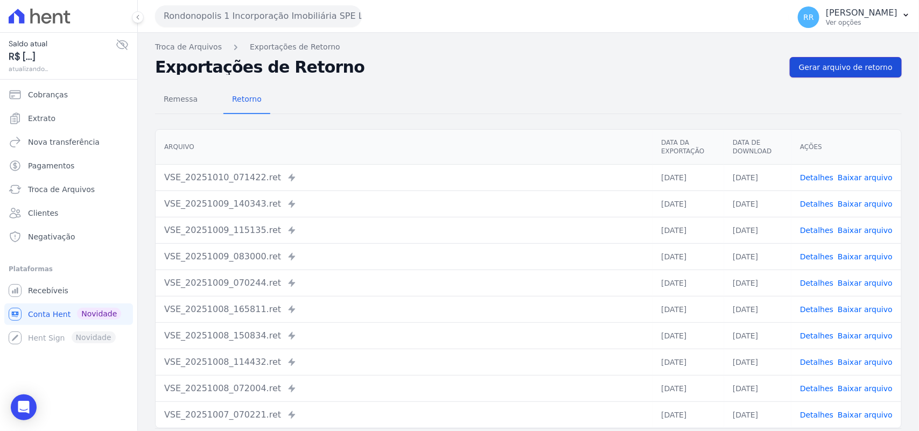
click at [837, 65] on span "Gerar arquivo de retorno" at bounding box center [846, 67] width 94 height 11
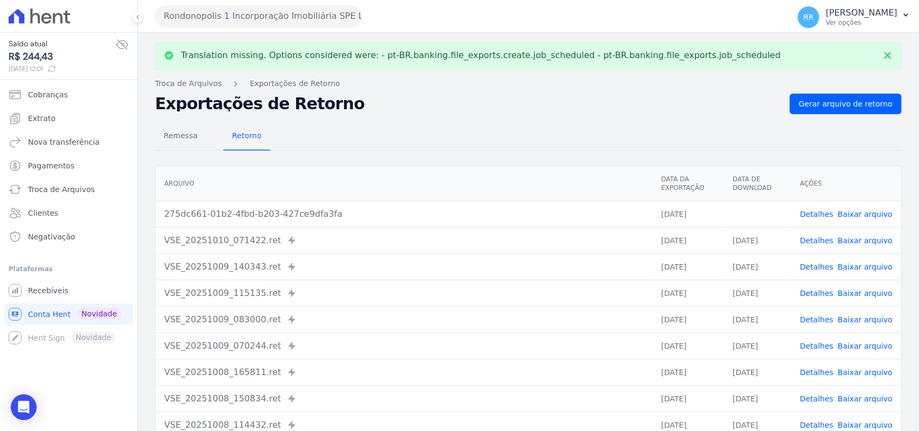
click at [871, 210] on link "Baixar arquivo" at bounding box center [864, 214] width 55 height 9
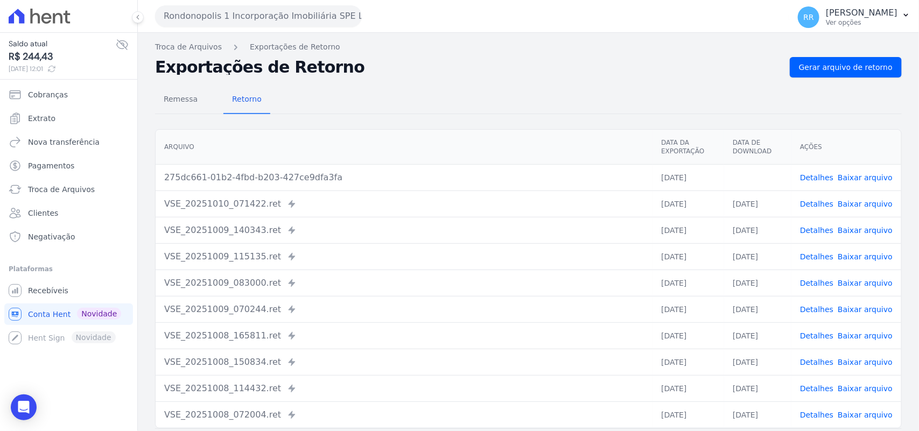
click at [341, 77] on div "Remessa Retorno Arquivo Data da Exportação Data de Download Ações 275dc661-01b2…" at bounding box center [528, 271] width 746 height 389
click at [258, 13] on button "Rondonopolis 1 Incorporação Imobiliária SPE LTDA" at bounding box center [258, 16] width 207 height 22
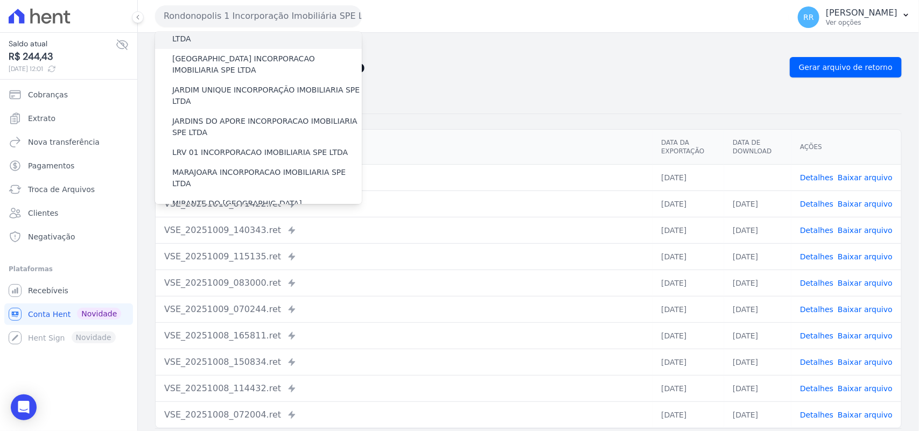
scroll to position [358, 0]
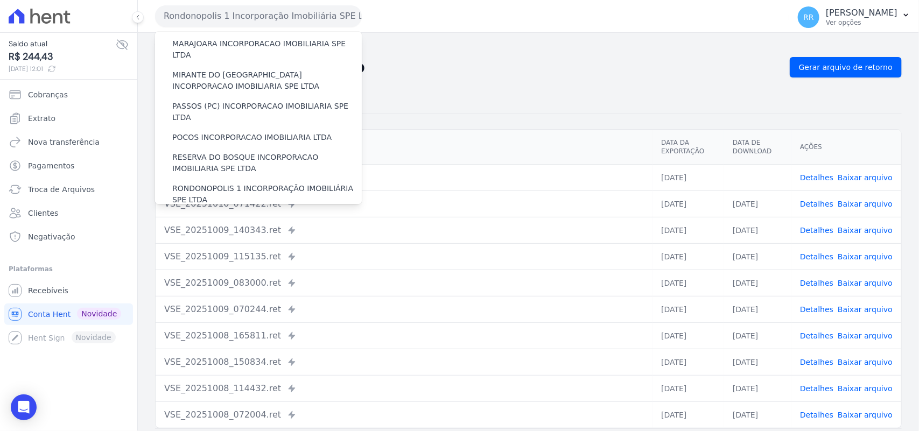
click at [208, 214] on label "SOFIA INCORPORADORA LTDA" at bounding box center [228, 219] width 112 height 11
click at [0, 0] on input "SOFIA INCORPORADORA LTDA" at bounding box center [0, 0] width 0 height 0
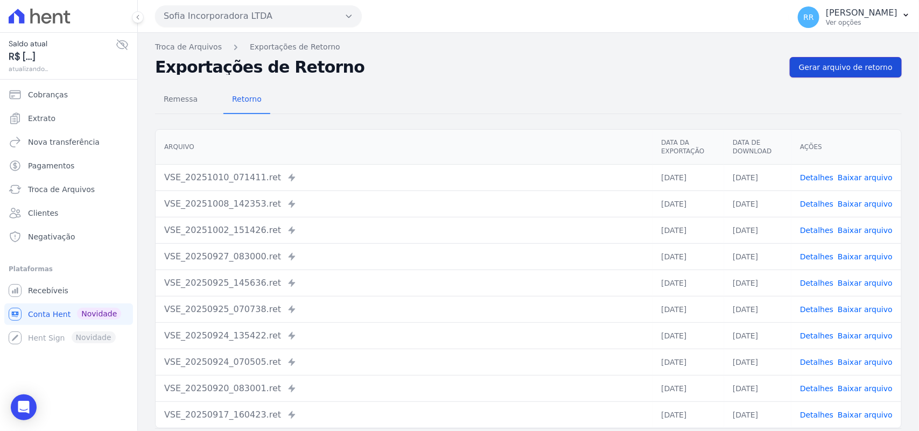
click at [857, 63] on span "Gerar arquivo de retorno" at bounding box center [846, 67] width 94 height 11
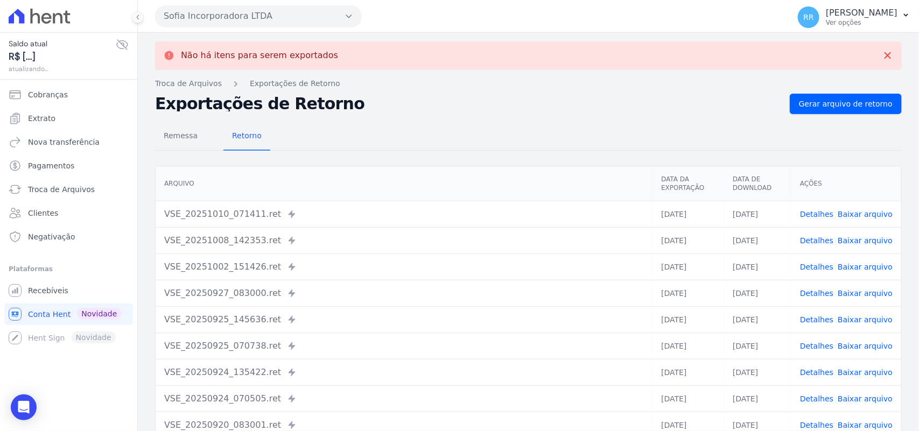
click at [235, 20] on button "Sofia Incorporadora LTDA" at bounding box center [258, 16] width 207 height 22
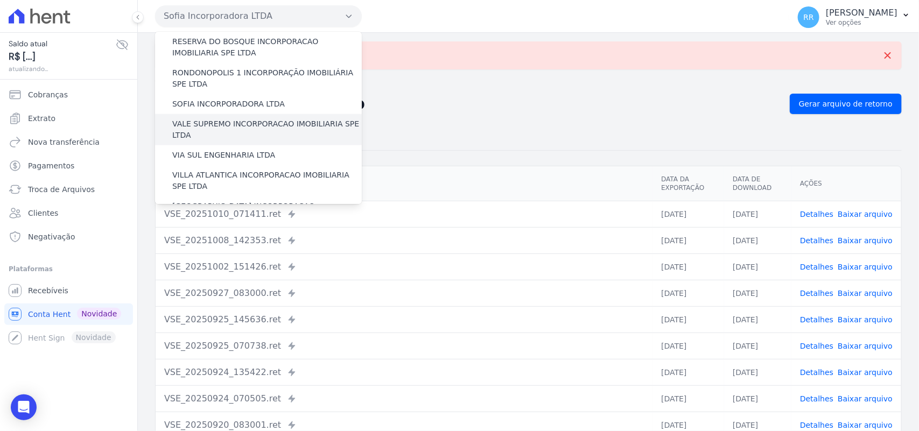
scroll to position [469, 0]
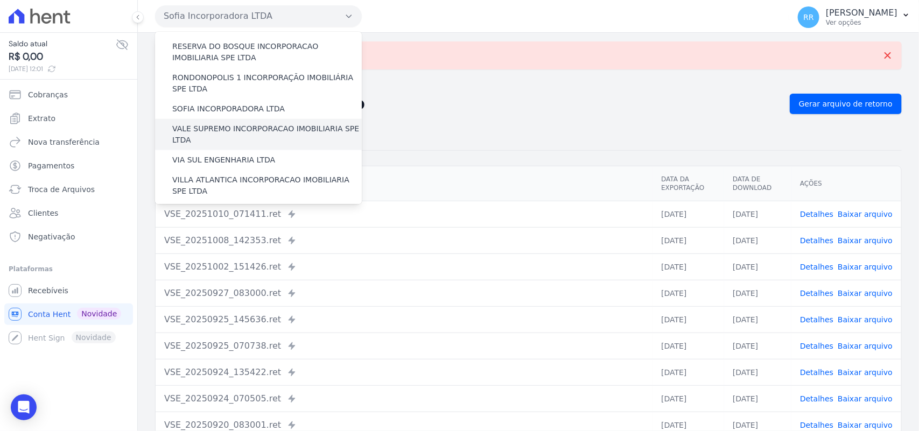
click at [201, 123] on label "VALE SUPREMO INCORPORACAO IMOBILIARIA SPE LTDA" at bounding box center [266, 134] width 189 height 23
click at [0, 0] on input "VALE SUPREMO INCORPORACAO IMOBILIARIA SPE LTDA" at bounding box center [0, 0] width 0 height 0
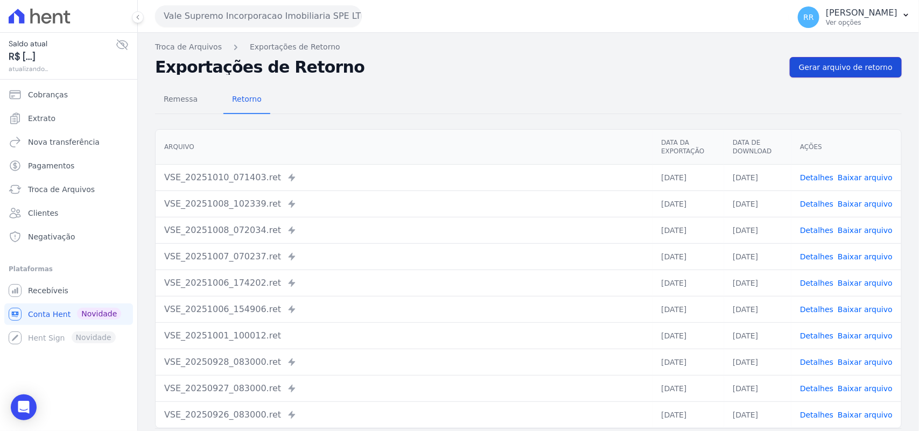
click at [838, 70] on span "Gerar arquivo de retorno" at bounding box center [846, 67] width 94 height 11
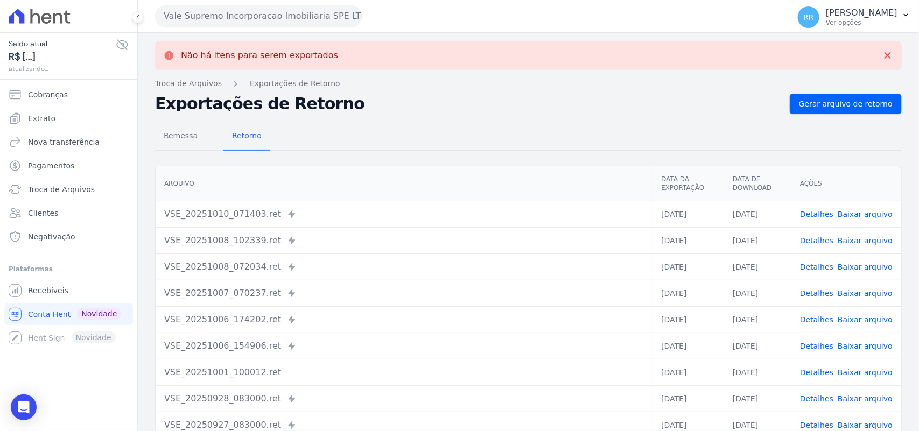
click at [210, 11] on button "Vale Supremo Incorporacao Imobiliaria SPE LTDA" at bounding box center [258, 16] width 207 height 22
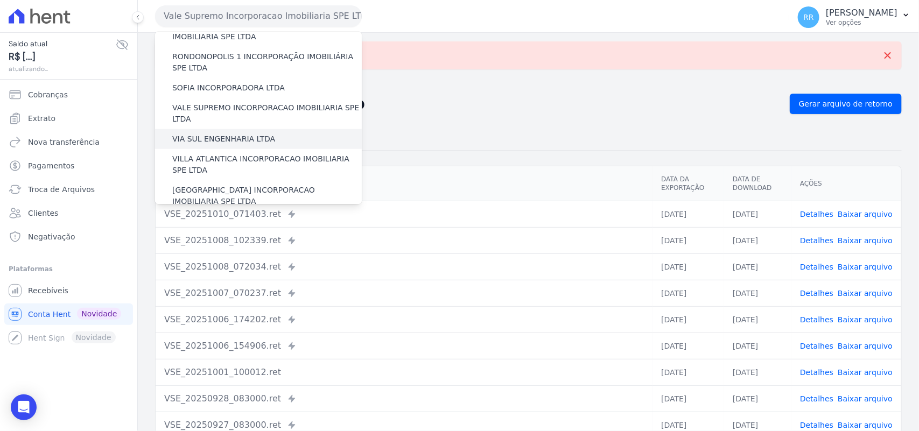
scroll to position [491, 0]
click at [214, 132] on label "VIA SUL ENGENHARIA LTDA" at bounding box center [223, 137] width 103 height 11
click at [0, 0] on input "VIA SUL ENGENHARIA LTDA" at bounding box center [0, 0] width 0 height 0
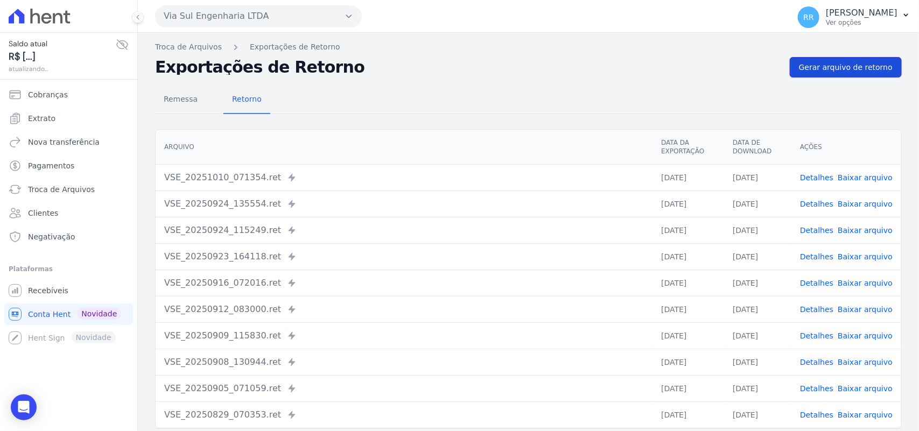
click at [837, 72] on span "Gerar arquivo de retorno" at bounding box center [846, 67] width 94 height 11
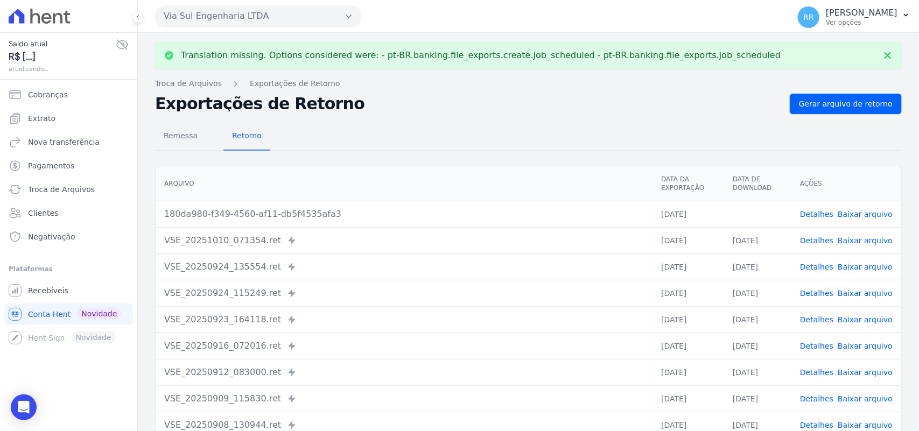
click at [878, 218] on link "Baixar arquivo" at bounding box center [864, 214] width 55 height 9
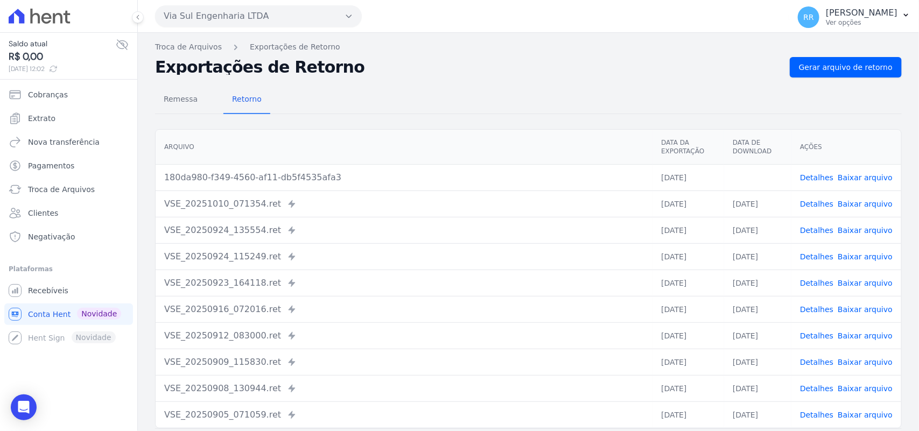
click at [623, 70] on h2 "Exportações de Retorno" at bounding box center [468, 67] width 626 height 15
click at [217, 20] on button "Via Sul Engenharia LTDA" at bounding box center [258, 16] width 207 height 22
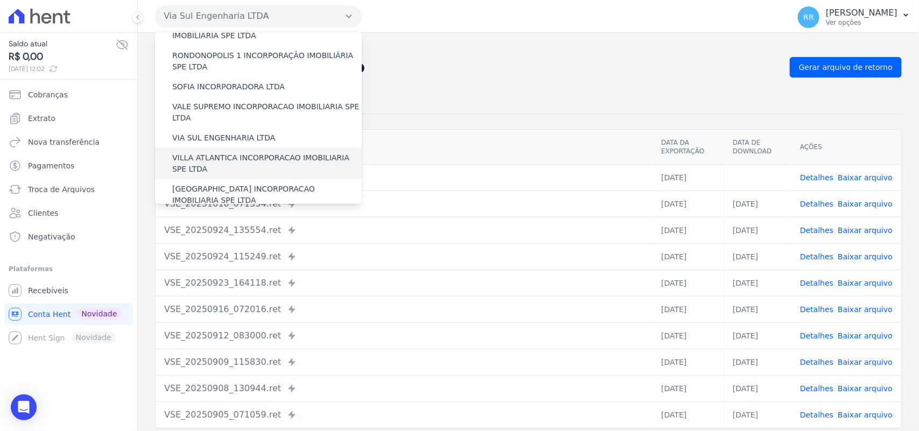
click at [229, 152] on label "VILLA ATLANTICA INCORPORACAO IMOBILIARIA SPE LTDA" at bounding box center [266, 163] width 189 height 23
click at [0, 0] on input "VILLA ATLANTICA INCORPORACAO IMOBILIARIA SPE LTDA" at bounding box center [0, 0] width 0 height 0
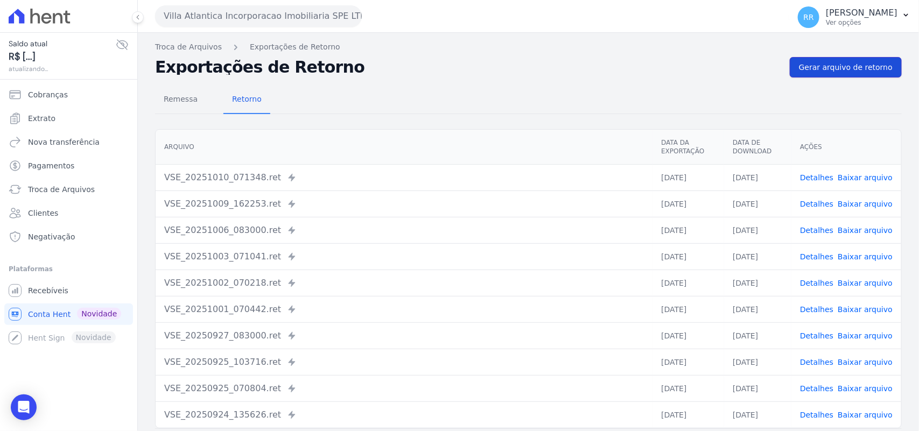
click at [818, 57] on link "Gerar arquivo de retorno" at bounding box center [845, 67] width 112 height 20
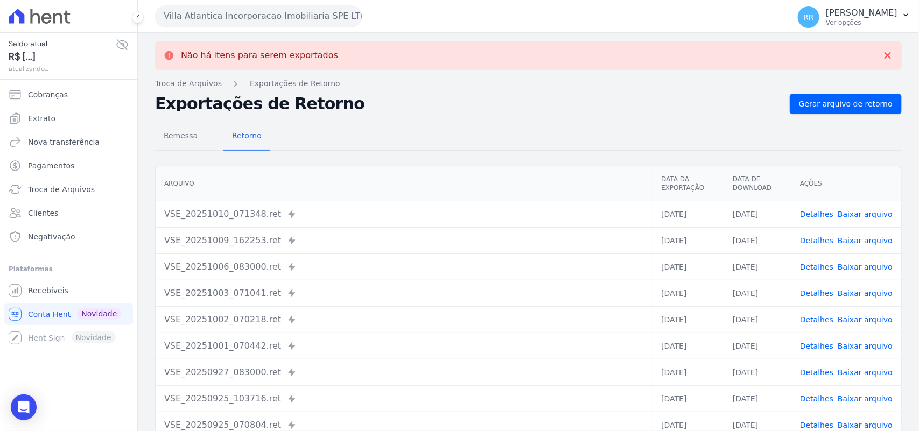
click at [262, 8] on button "Villa Atlantica Incorporacao Imobiliaria SPE LTDA" at bounding box center [258, 16] width 207 height 22
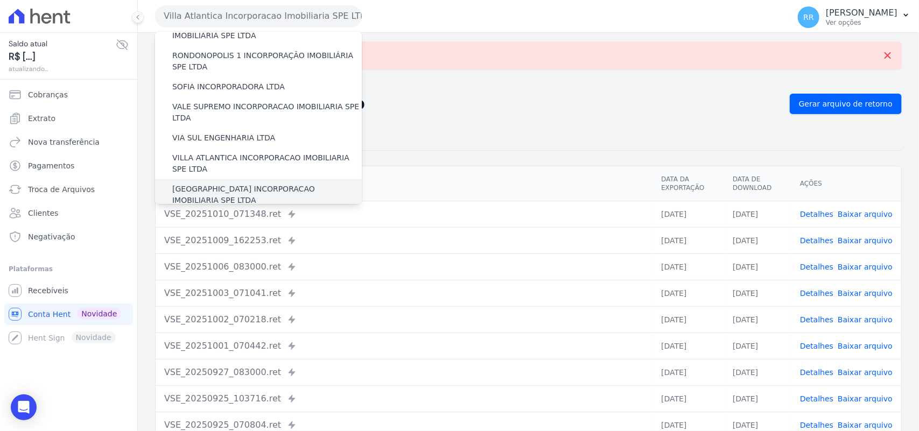
click at [227, 183] on label "[GEOGRAPHIC_DATA] INCORPORACAO IMOBILIARIA SPE LTDA" at bounding box center [266, 194] width 189 height 23
click at [0, 0] on input "[GEOGRAPHIC_DATA] INCORPORACAO IMOBILIARIA SPE LTDA" at bounding box center [0, 0] width 0 height 0
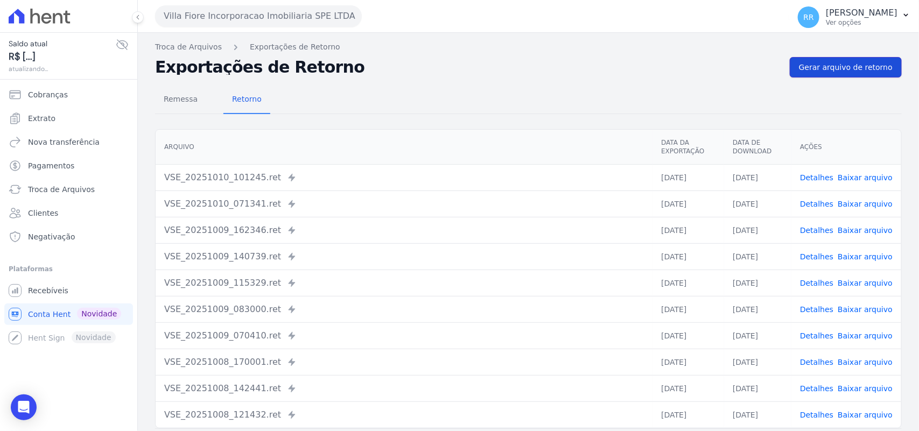
click at [837, 70] on span "Gerar arquivo de retorno" at bounding box center [846, 67] width 94 height 11
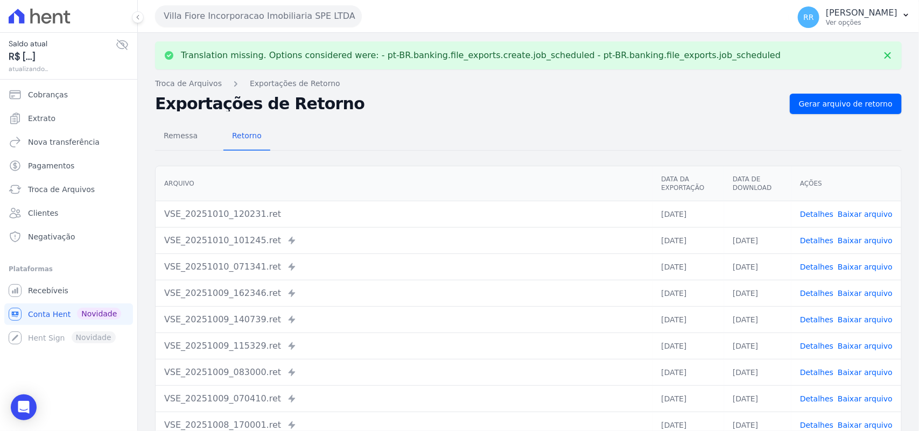
click at [857, 215] on link "Baixar arquivo" at bounding box center [864, 214] width 55 height 9
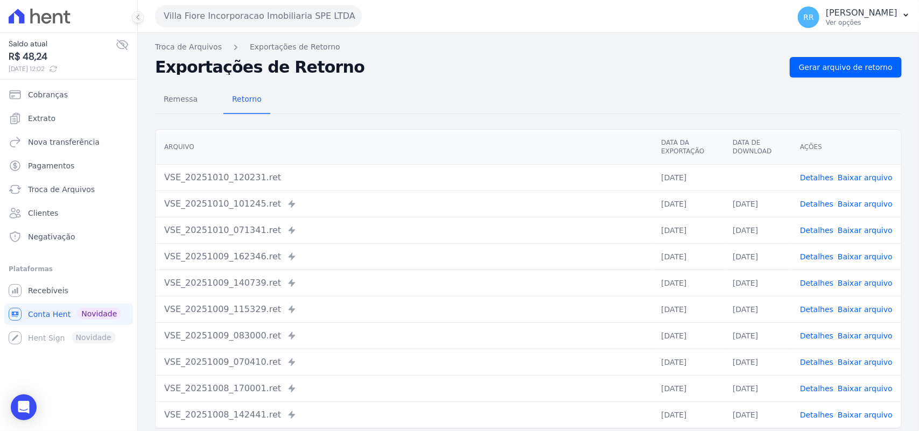
click at [755, 73] on h2 "Exportações de Retorno" at bounding box center [468, 67] width 626 height 15
click at [305, 22] on button "Villa Fiore Incorporacao Imobiliaria SPE LTDA" at bounding box center [258, 16] width 207 height 22
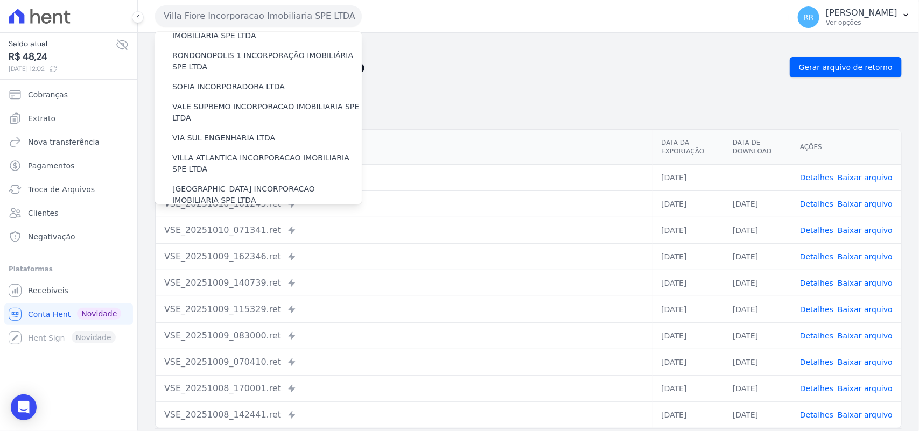
click at [277, 215] on label "VILLA TROPICAL INCORPORAÇÃO IMOBILIÁRIA SPE LTDA" at bounding box center [266, 226] width 189 height 23
click at [0, 0] on input "VILLA TROPICAL INCORPORAÇÃO IMOBILIÁRIA SPE LTDA" at bounding box center [0, 0] width 0 height 0
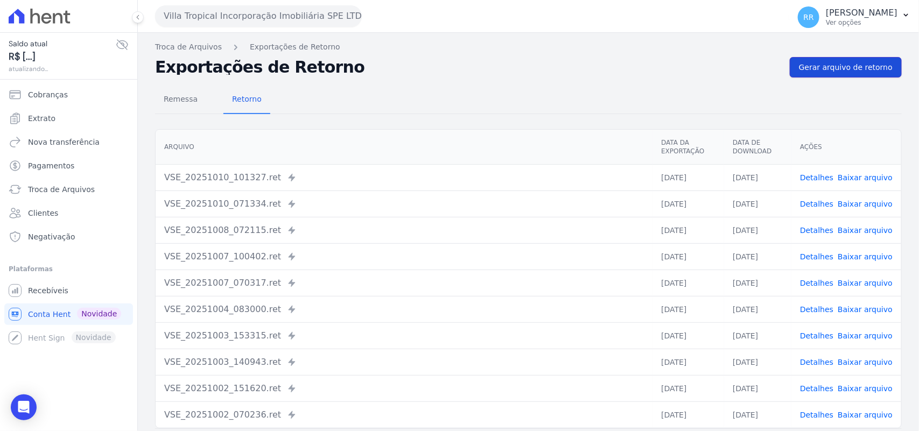
click at [837, 76] on link "Gerar arquivo de retorno" at bounding box center [845, 67] width 112 height 20
click at [59, 281] on div "Saldo atual R$ 0,00 10/10/2025, 12:03 Cobranças Extrato Nova transferência Paga…" at bounding box center [68, 215] width 137 height 431
click at [566, 166] on td "VSE_20251010_101327.ret Enviado para Nexxera em: 10/10/2025, 10:13" at bounding box center [404, 177] width 497 height 26
click at [582, 122] on div "Remessa Retorno Arquivo Data da Exportação Data de Download Ações VSE_20251010_…" at bounding box center [528, 271] width 746 height 389
click at [441, 81] on div "Remessa Retorno Arquivo Data da Exportação Data de Download Ações VSE_20251010_…" at bounding box center [528, 271] width 746 height 389
